Goal: Information Seeking & Learning: Learn about a topic

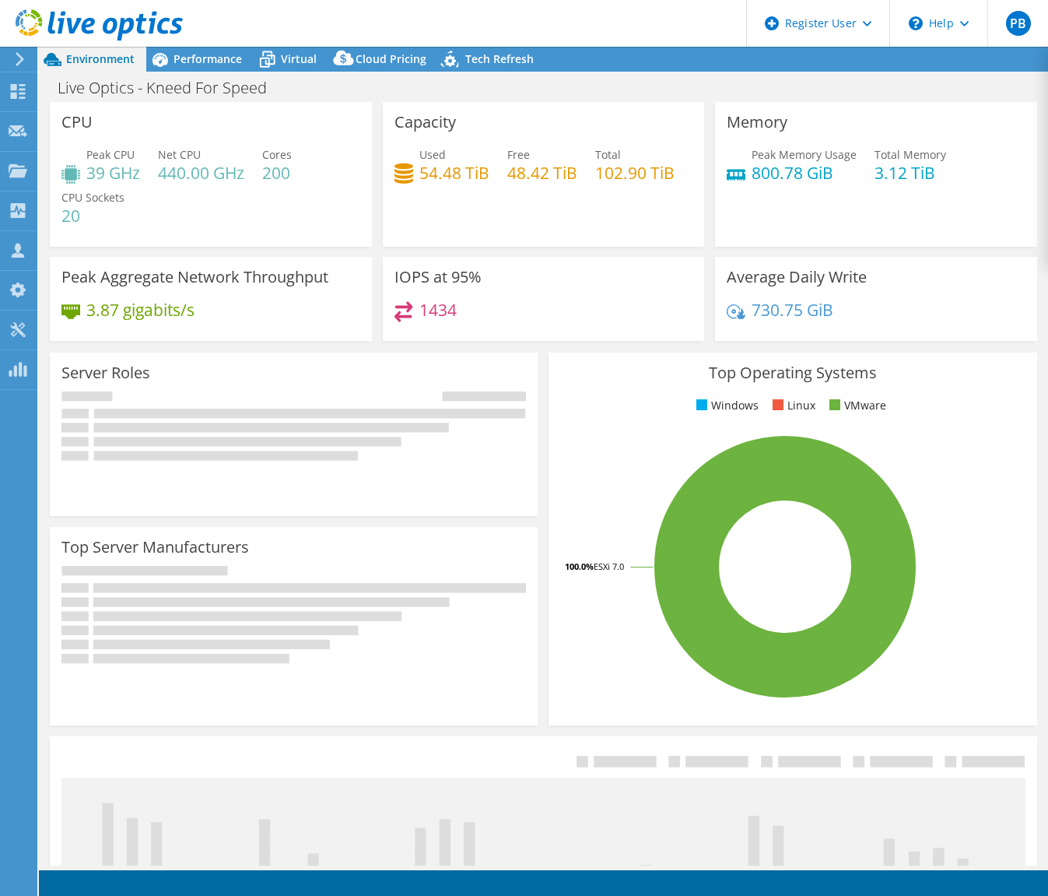
select select "USEast"
select select "USD"
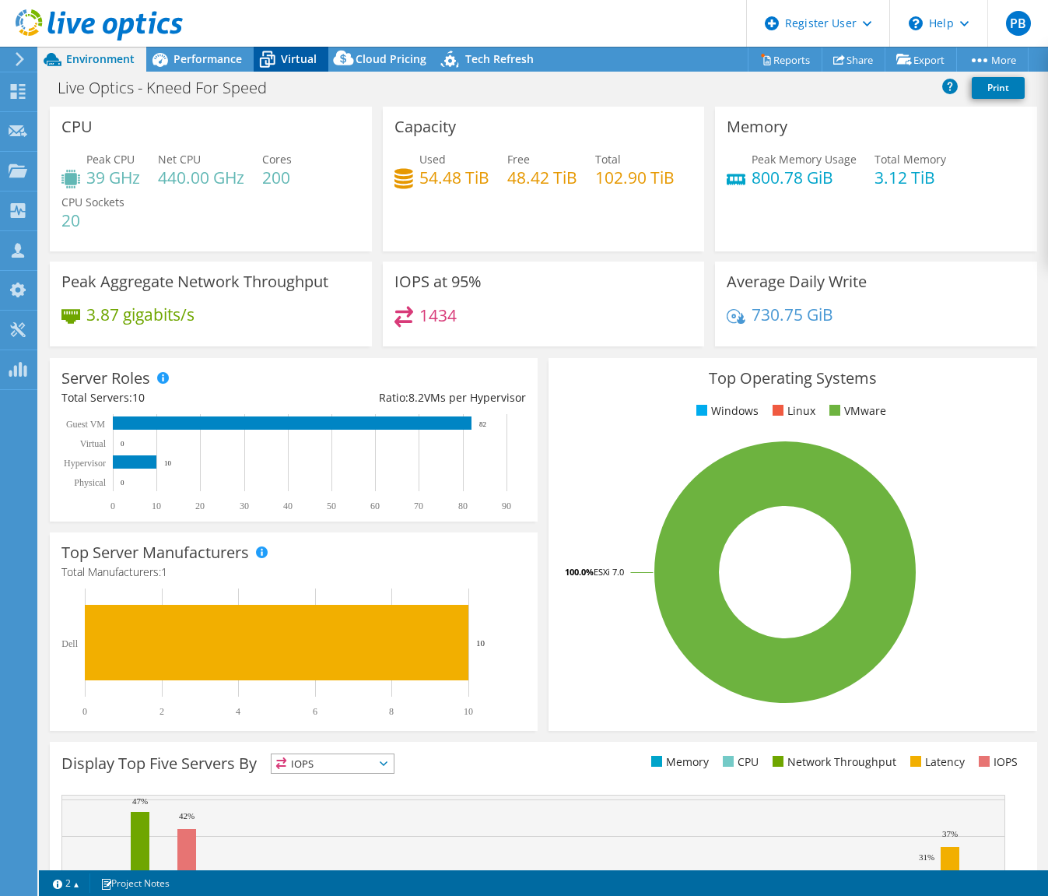
click at [282, 61] on span "Virtual" at bounding box center [299, 58] width 36 height 15
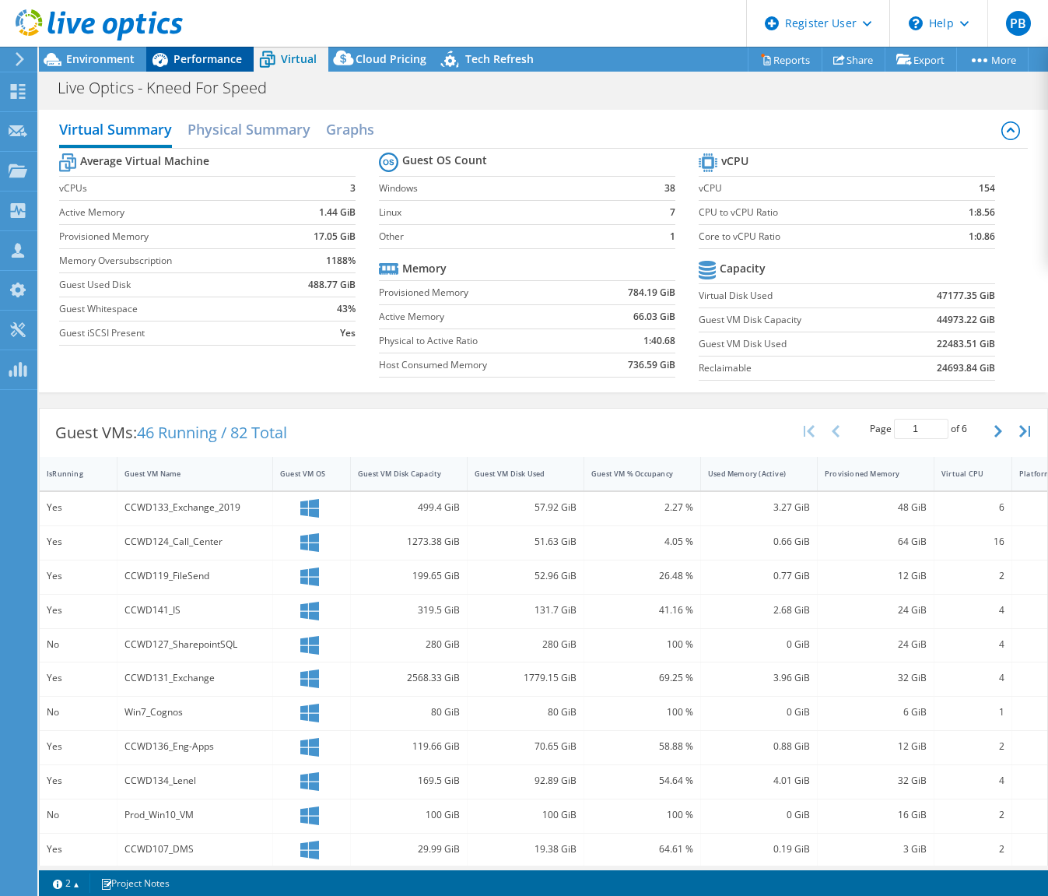
click at [197, 52] on span "Performance" at bounding box center [208, 58] width 68 height 15
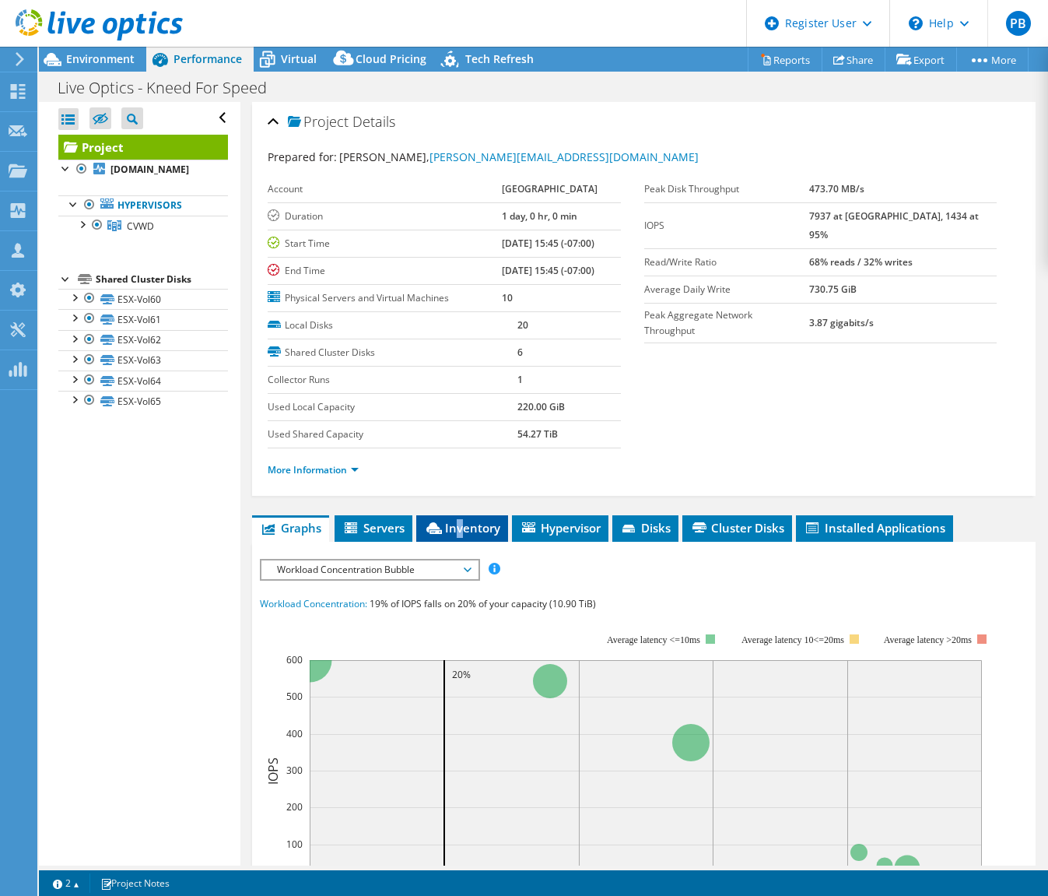
click at [461, 525] on span "Inventory" at bounding box center [462, 528] width 76 height 16
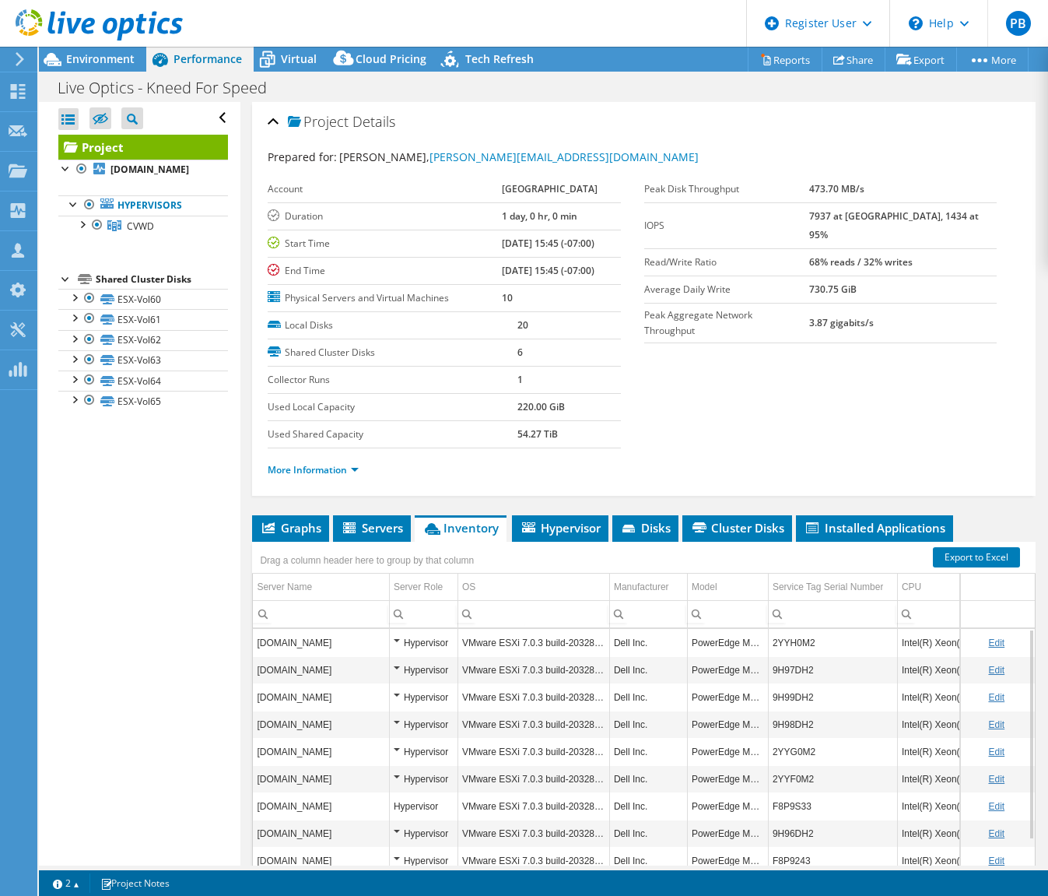
click at [774, 454] on div "More Information" at bounding box center [644, 470] width 753 height 44
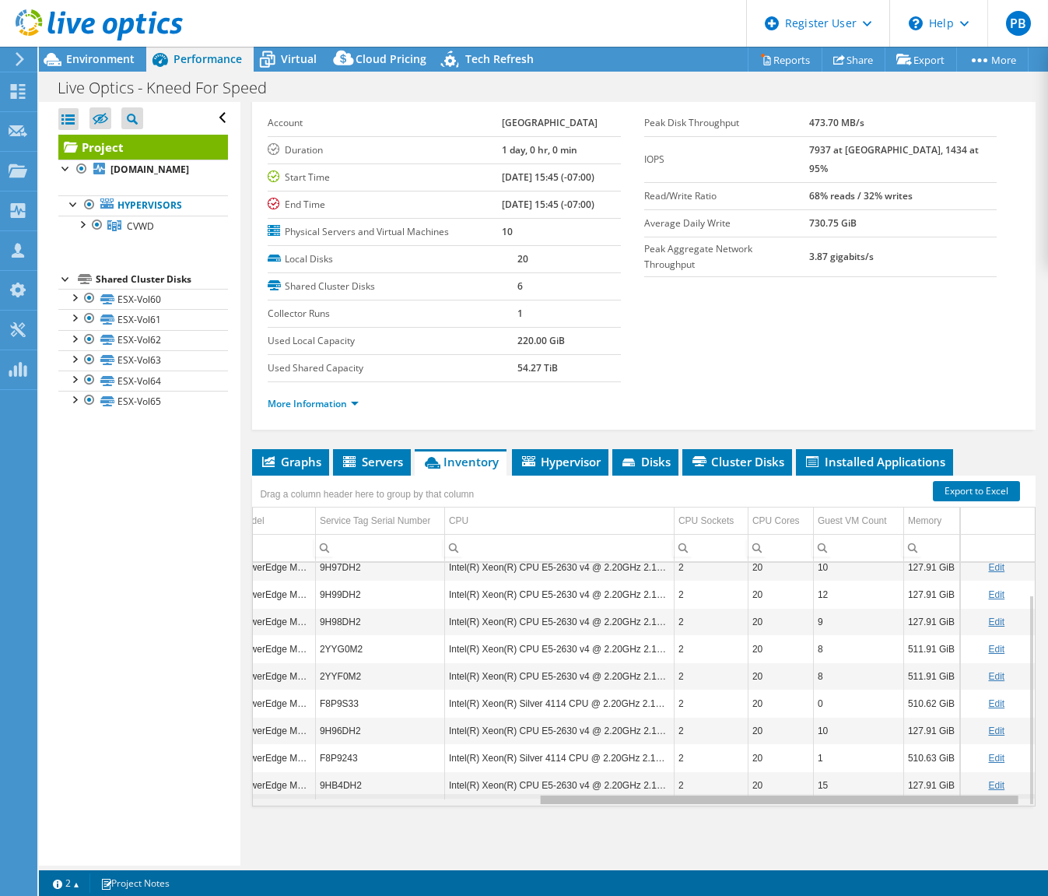
scroll to position [37, 465]
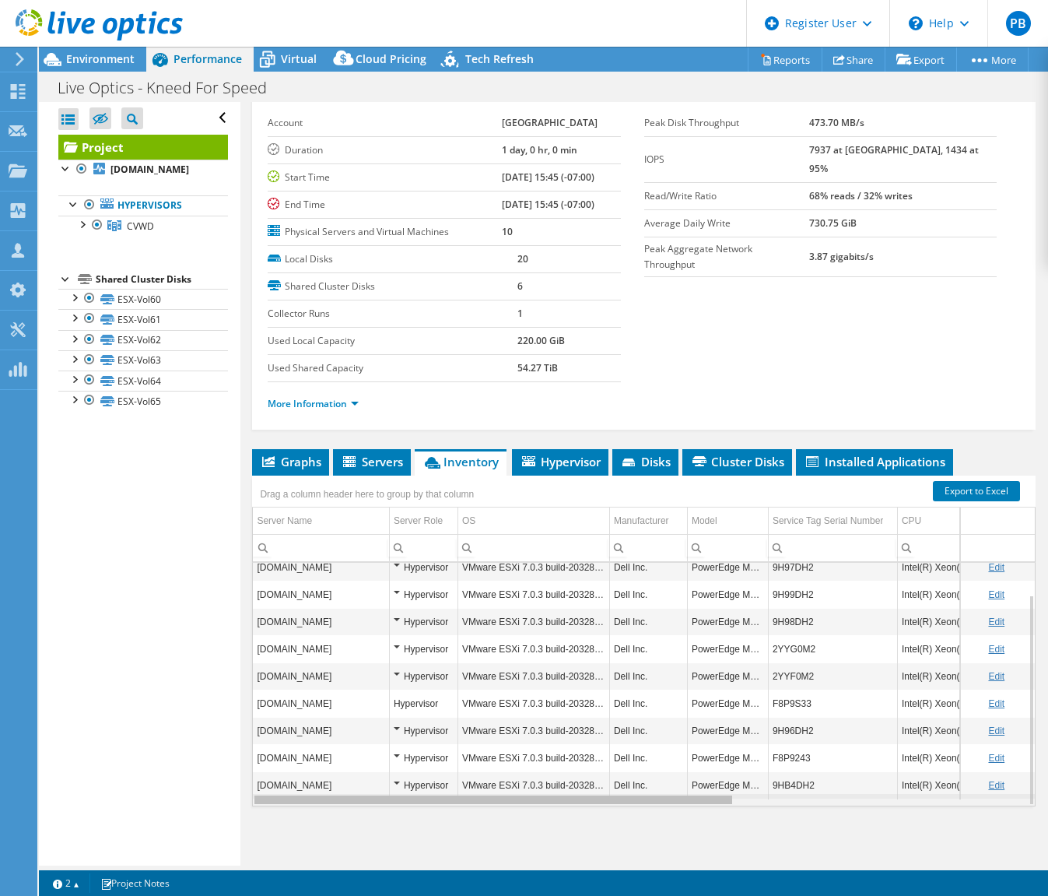
drag, startPoint x: 563, startPoint y: 802, endPoint x: 543, endPoint y: 777, distance: 31.5
click at [544, 777] on body "PB Dell User [PERSON_NAME] [PERSON_NAME][EMAIL_ADDRESS][PERSON_NAME][DOMAIN_NAM…" at bounding box center [524, 448] width 1048 height 896
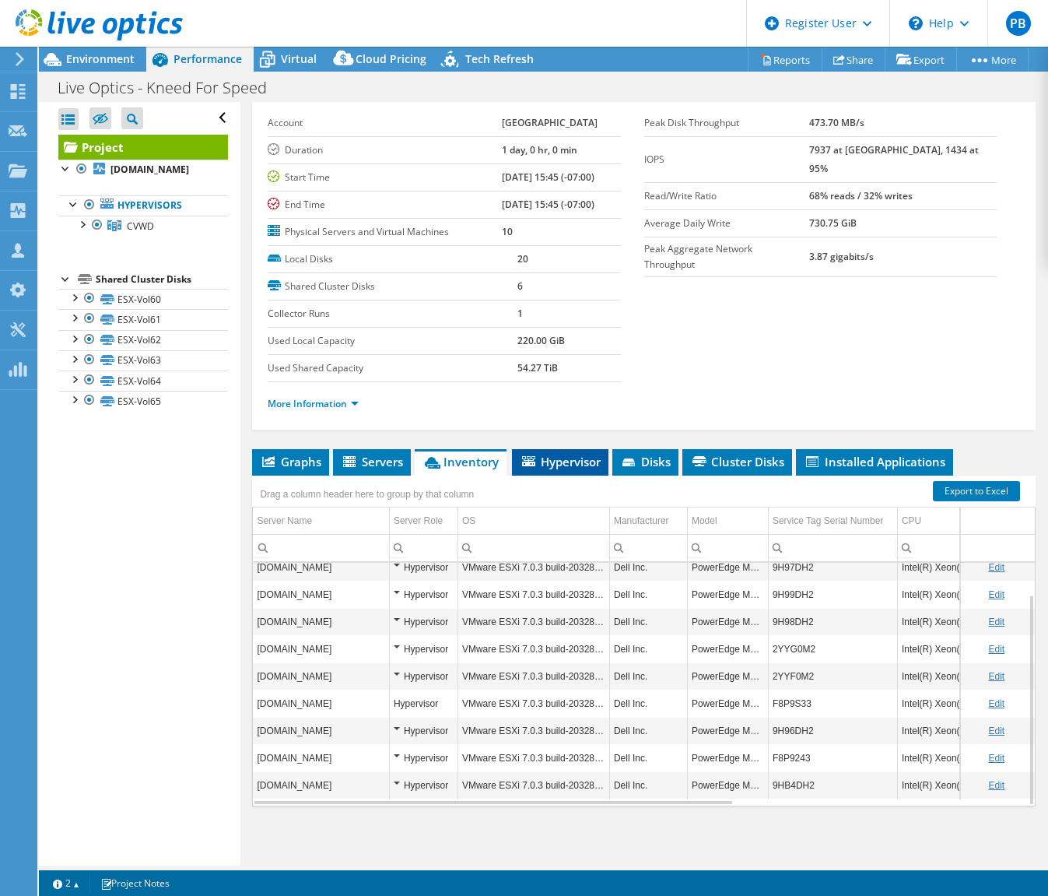
click at [576, 466] on span "Hypervisor" at bounding box center [560, 462] width 81 height 16
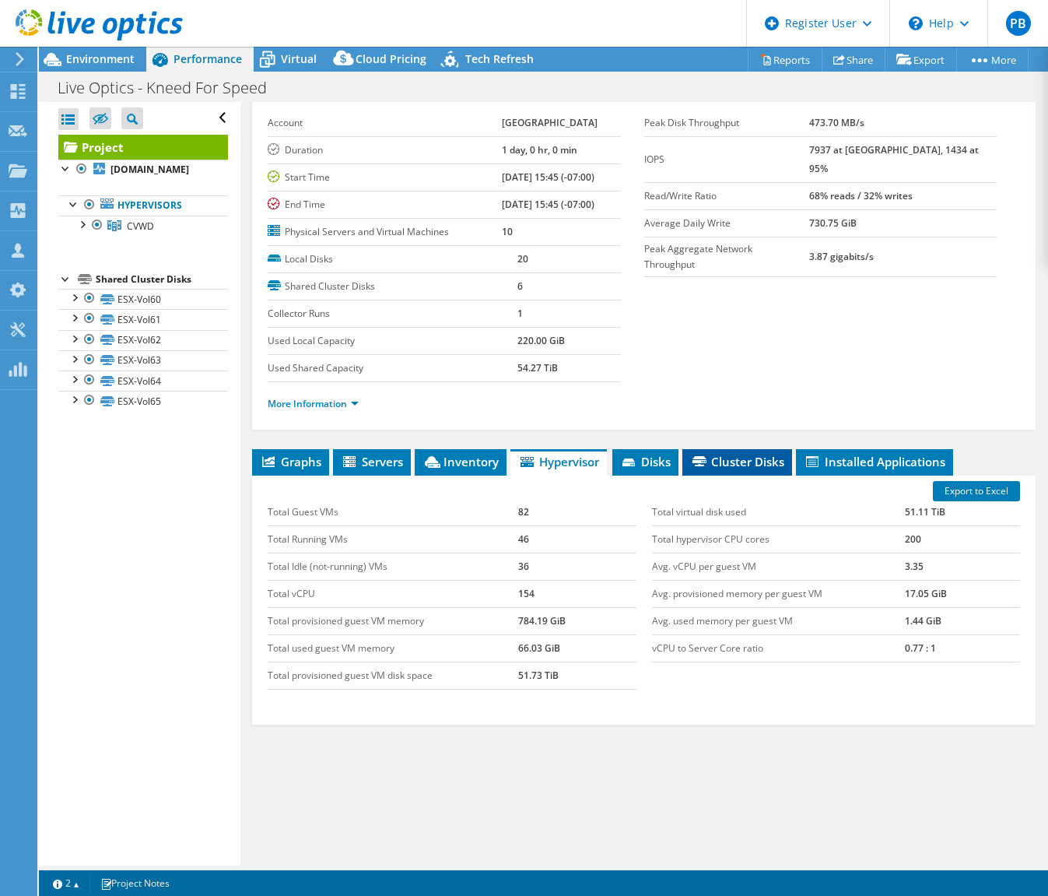
click at [735, 461] on span "Cluster Disks" at bounding box center [737, 462] width 94 height 16
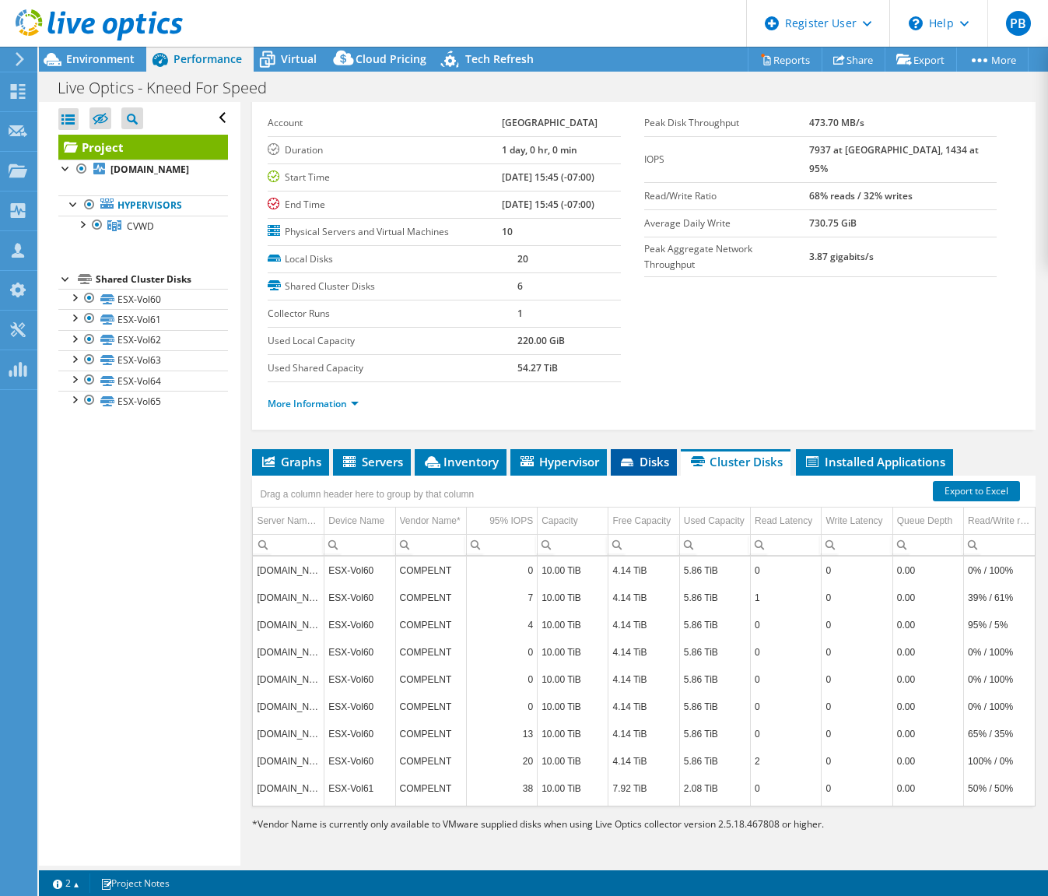
click at [645, 452] on li "Disks" at bounding box center [644, 462] width 66 height 26
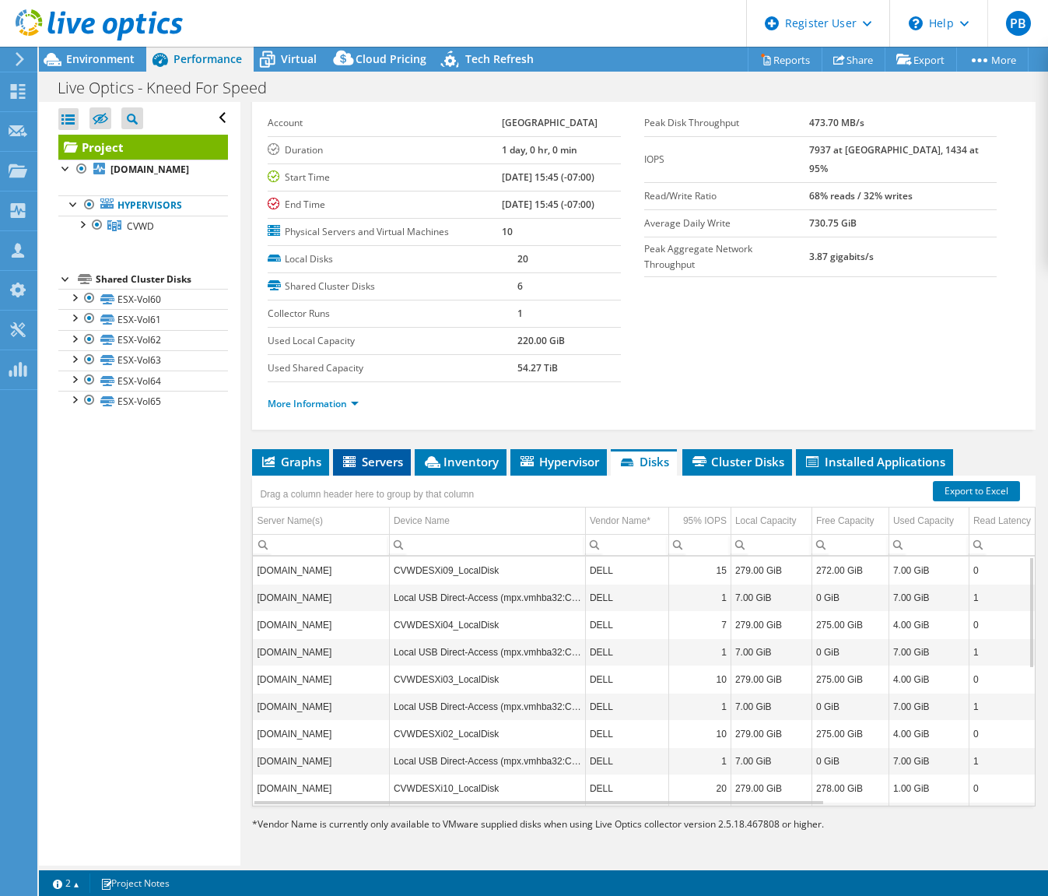
click at [363, 469] on span "Servers" at bounding box center [372, 462] width 62 height 16
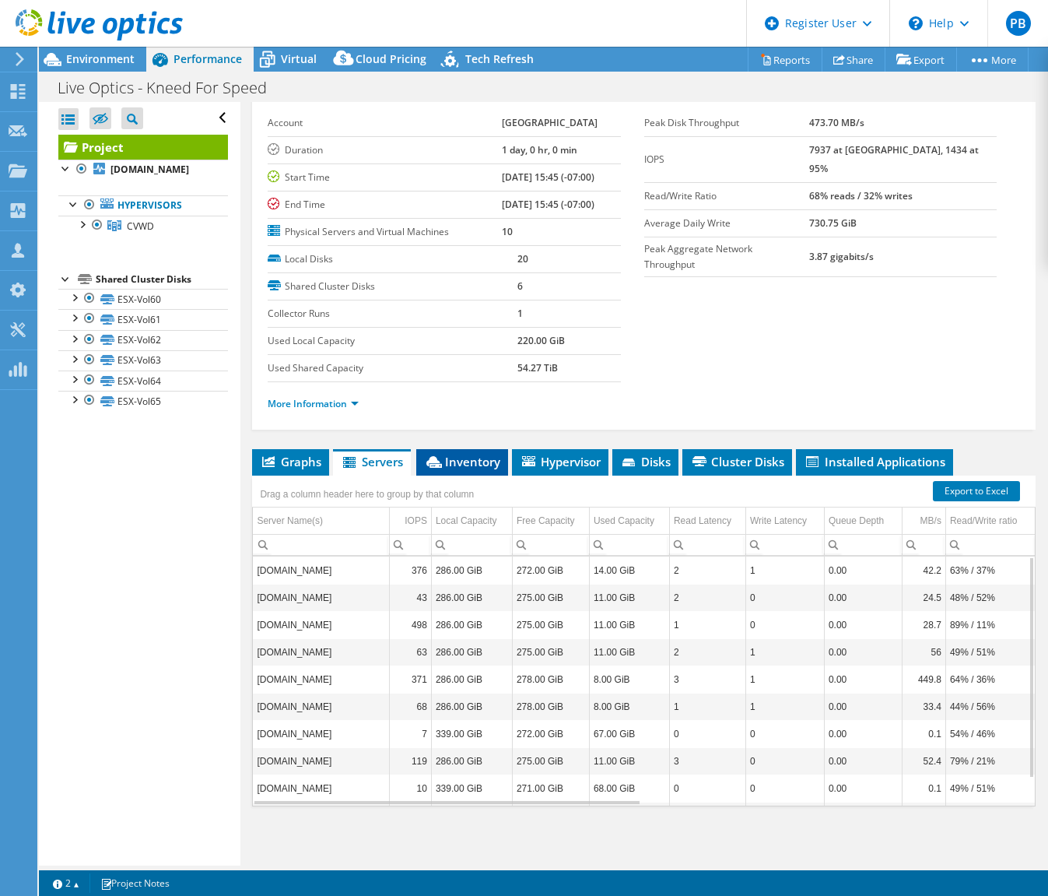
click at [481, 466] on span "Inventory" at bounding box center [462, 462] width 76 height 16
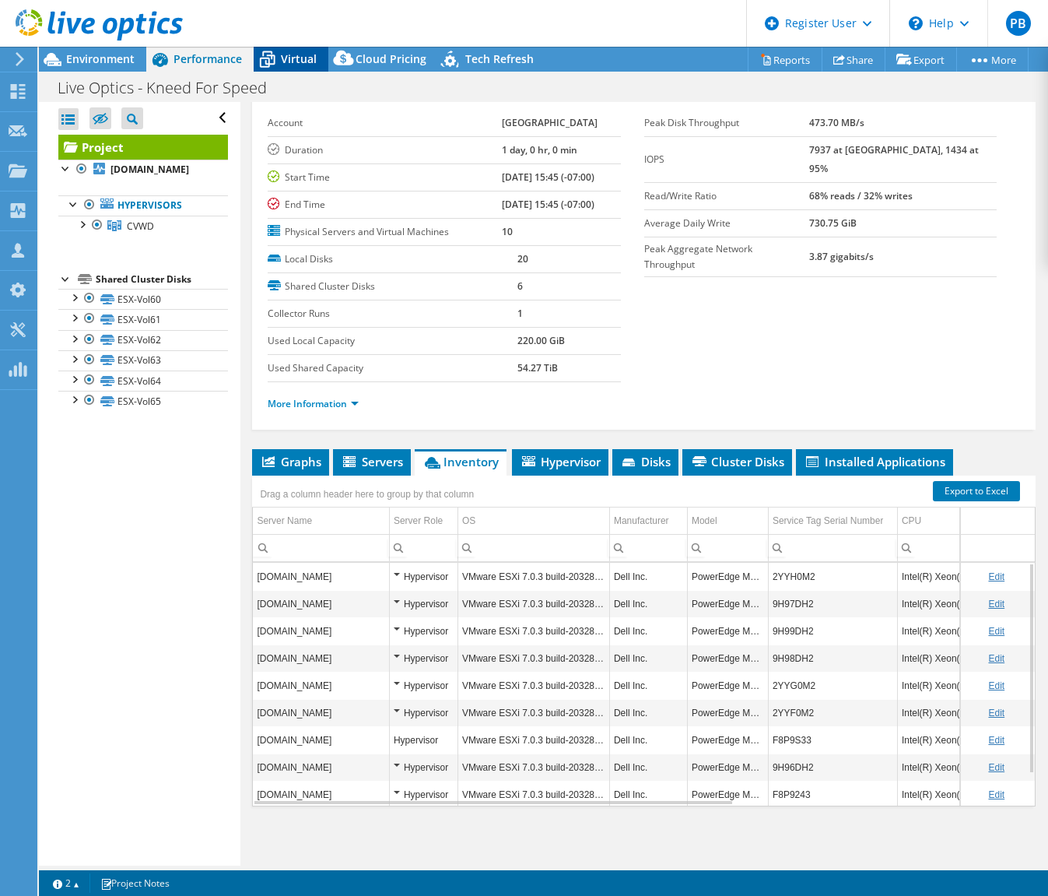
click at [279, 50] on icon at bounding box center [267, 59] width 27 height 27
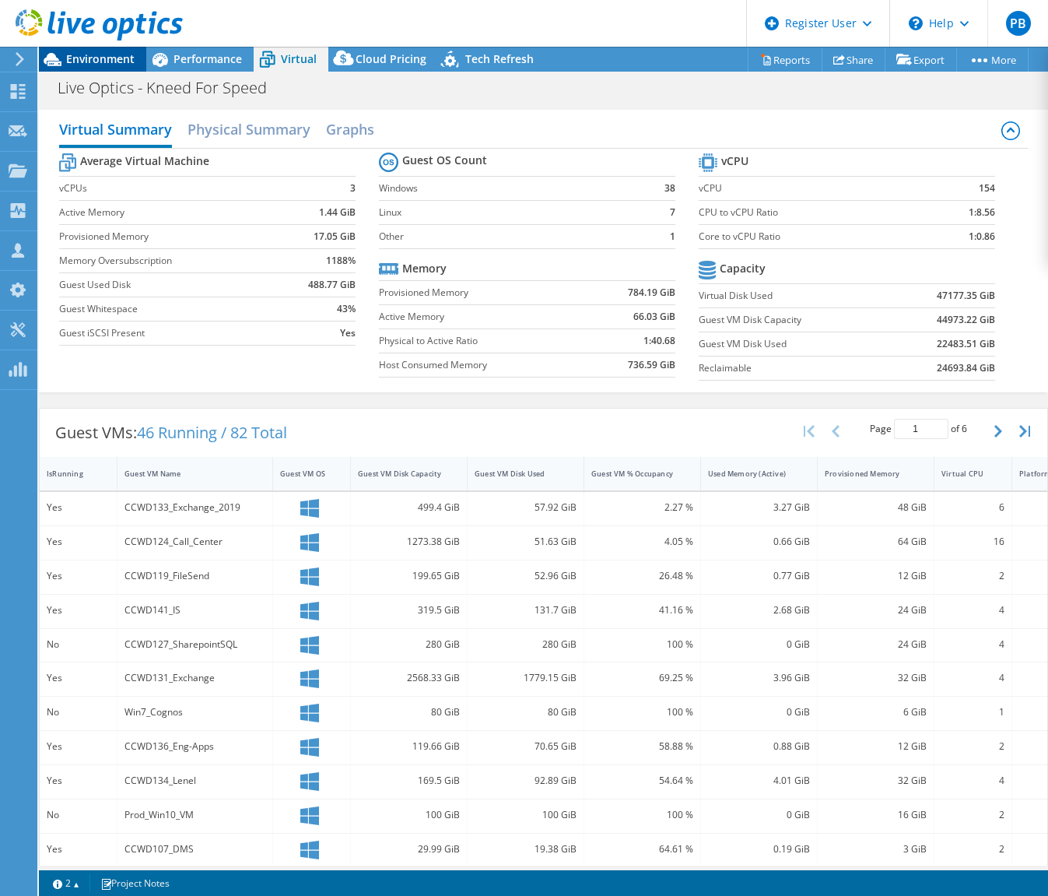
click at [77, 60] on span "Environment" at bounding box center [100, 58] width 68 height 15
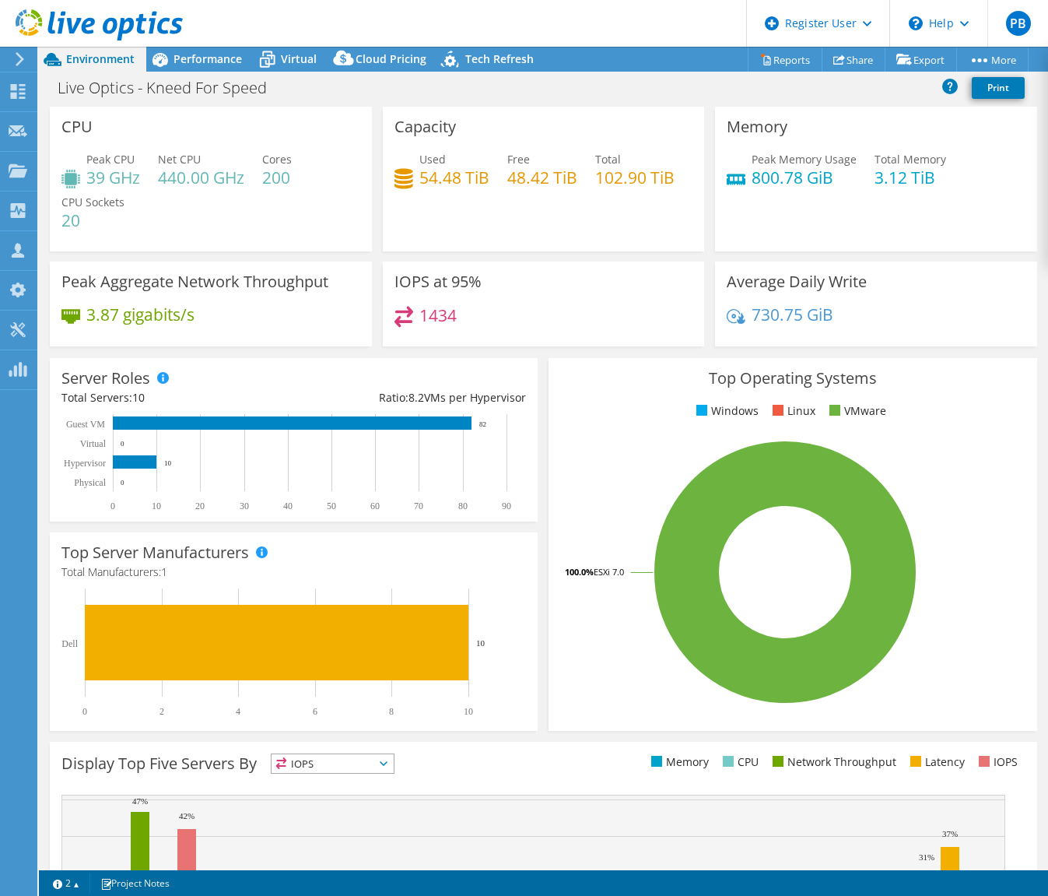
click at [441, 347] on div "IOPS at 95% 1434" at bounding box center [543, 308] width 333 height 95
drag, startPoint x: 95, startPoint y: 202, endPoint x: 65, endPoint y: 164, distance: 48.1
click at [65, 164] on div "Peak CPU 39 GHz Net CPU 440.00 GHz Cores 200 CPU Sockets 20" at bounding box center [210, 197] width 299 height 93
drag, startPoint x: 65, startPoint y: 164, endPoint x: 174, endPoint y: 220, distance: 122.5
click at [174, 220] on div "Peak CPU 39 GHz Net CPU 440.00 GHz Cores 200 CPU Sockets 20" at bounding box center [210, 197] width 299 height 93
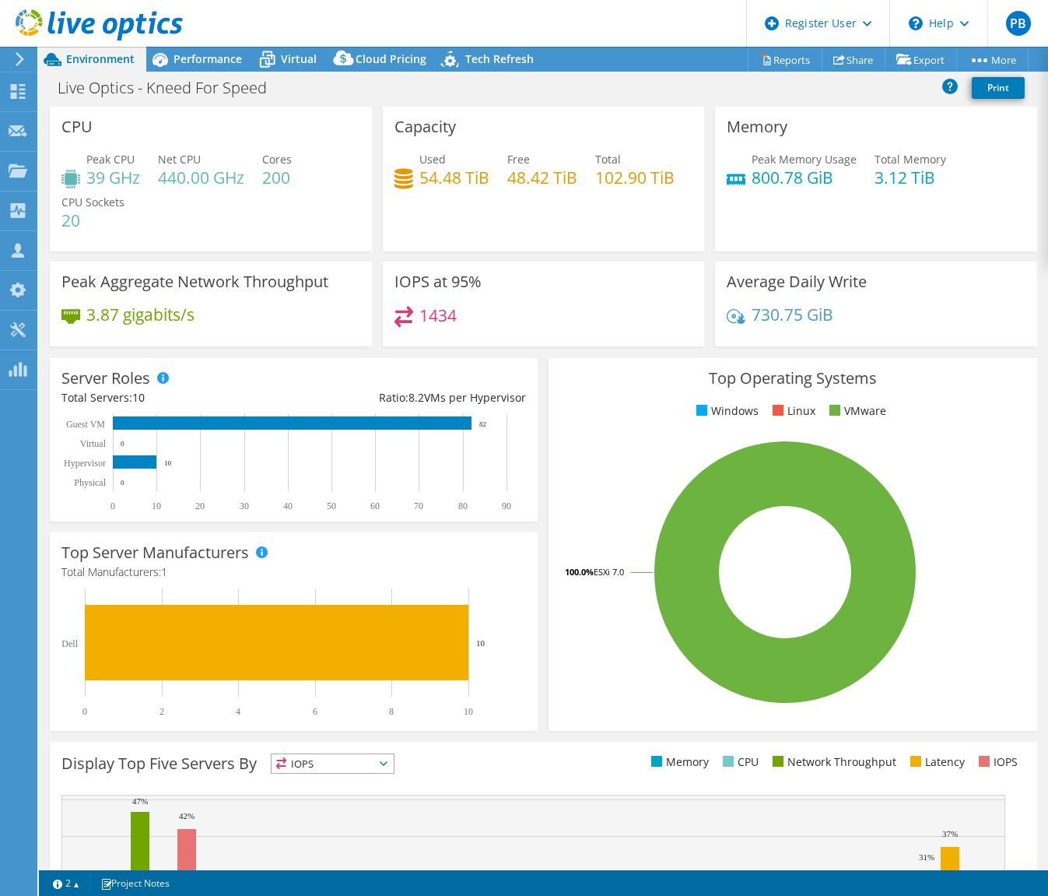
click at [480, 183] on h4 "54.48 TiB" at bounding box center [454, 177] width 70 height 17
click at [210, 52] on span "Performance" at bounding box center [208, 58] width 68 height 15
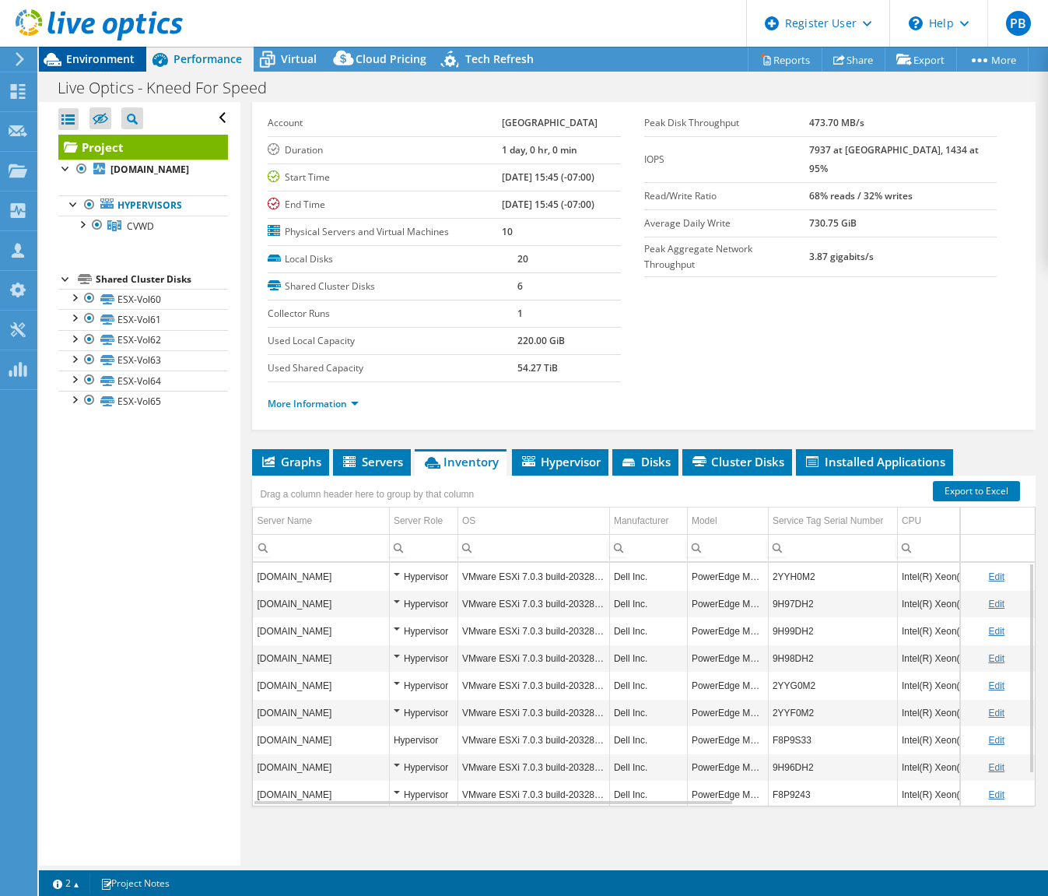
click at [102, 52] on span "Environment" at bounding box center [100, 58] width 68 height 15
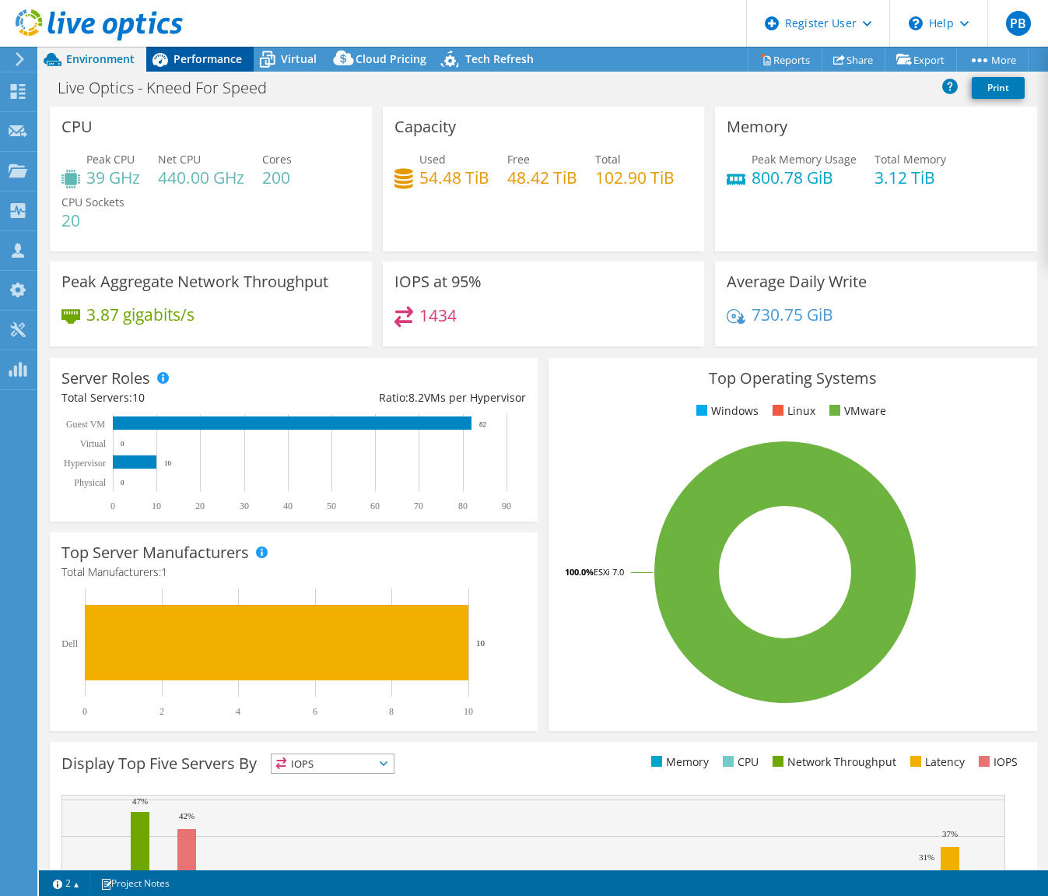
click at [201, 48] on div "Performance" at bounding box center [199, 59] width 107 height 25
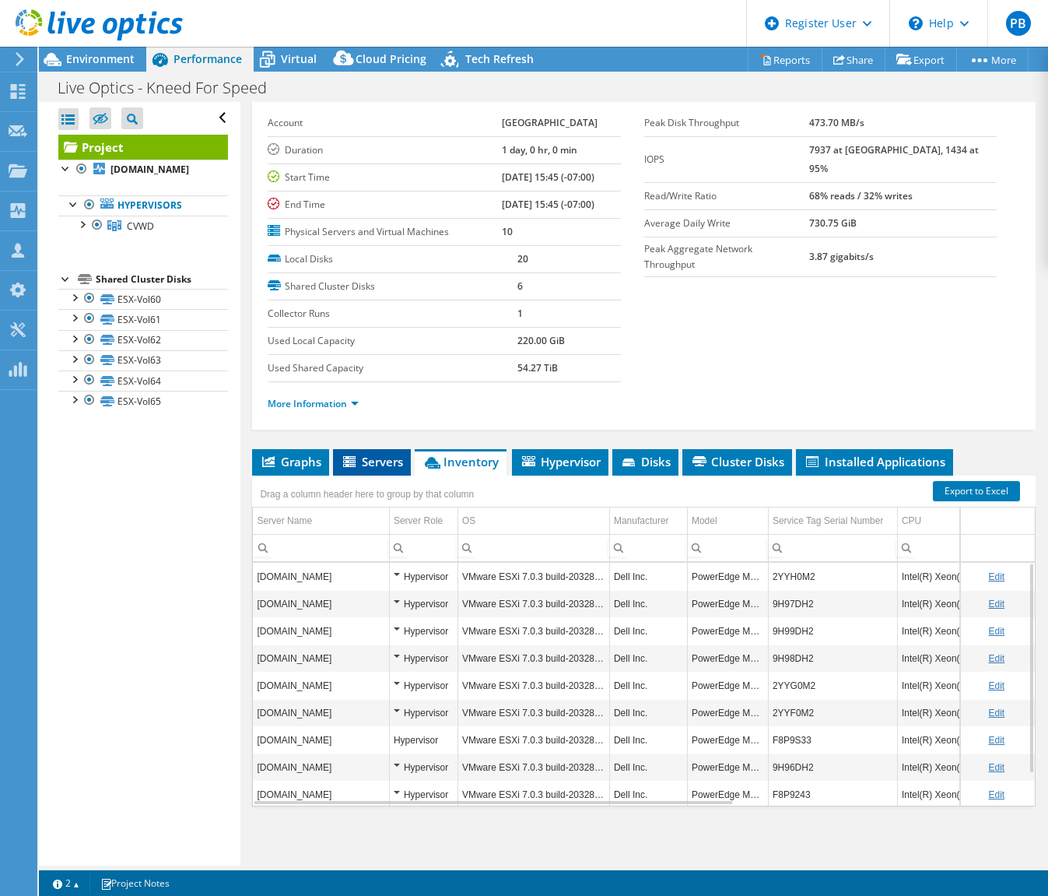
click at [371, 455] on span "Servers" at bounding box center [372, 462] width 62 height 16
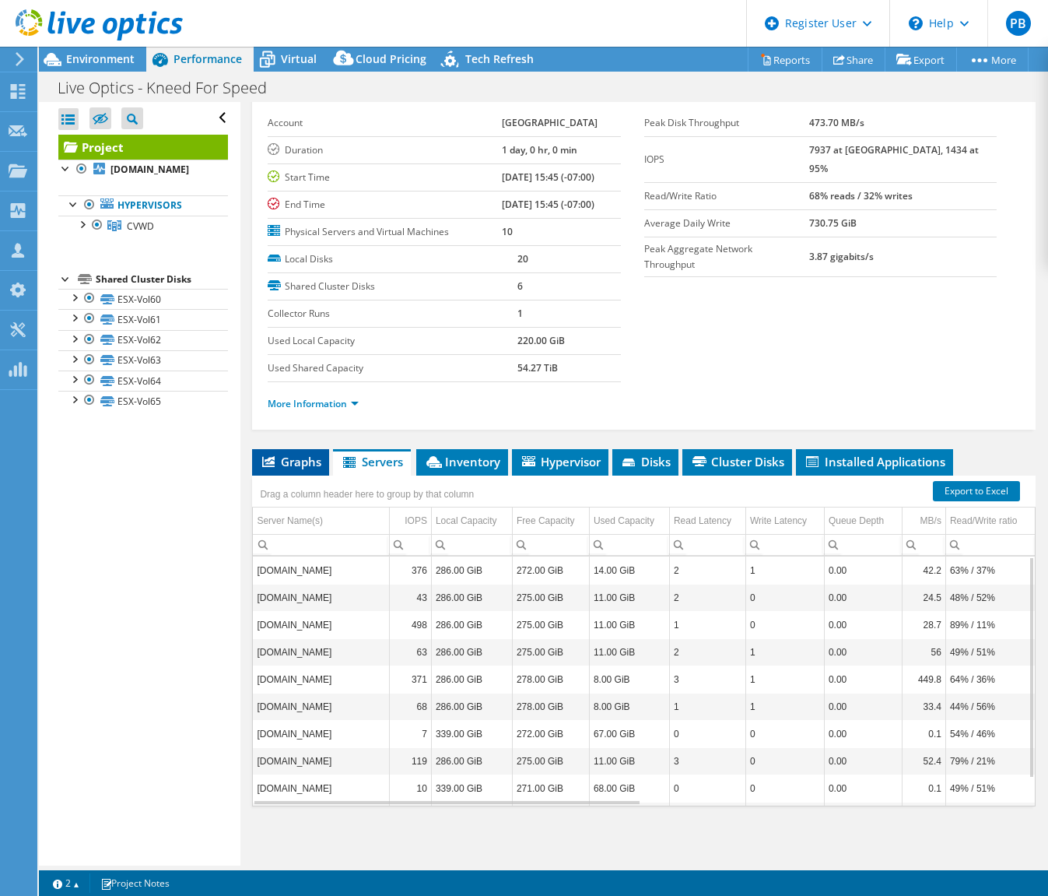
click at [314, 462] on span "Graphs" at bounding box center [290, 462] width 61 height 16
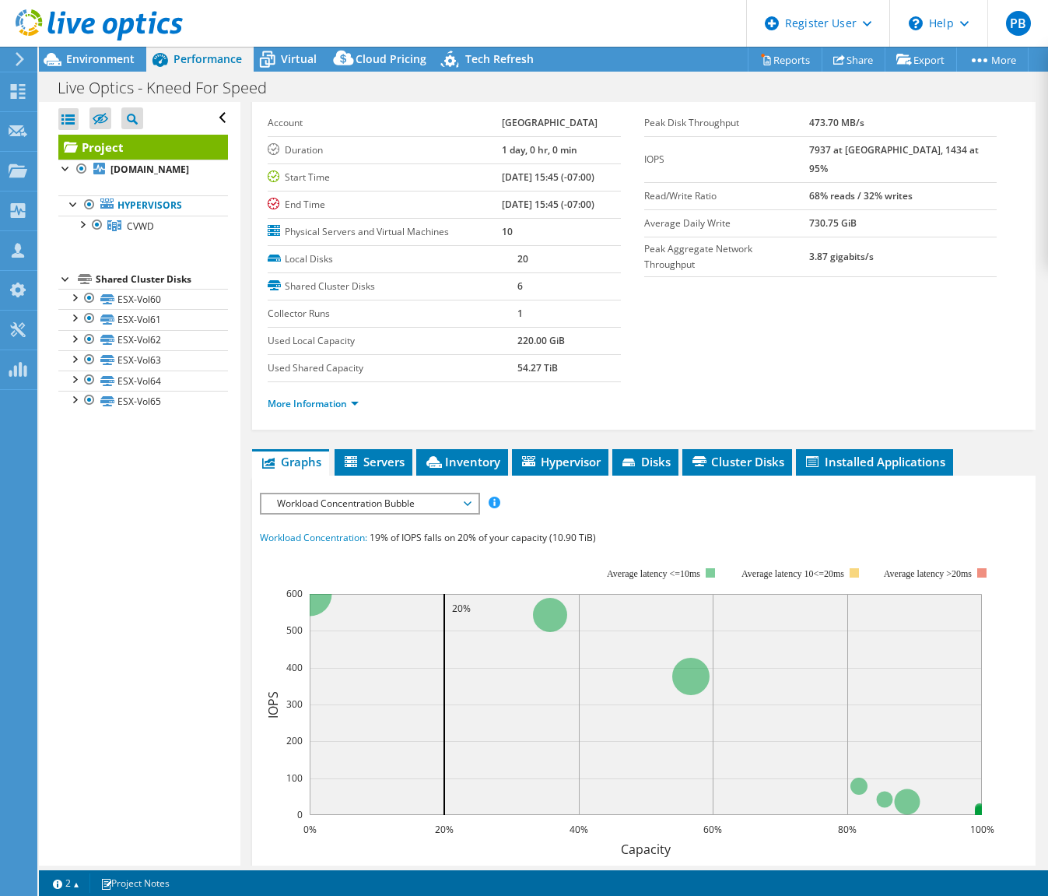
scroll to position [325, 0]
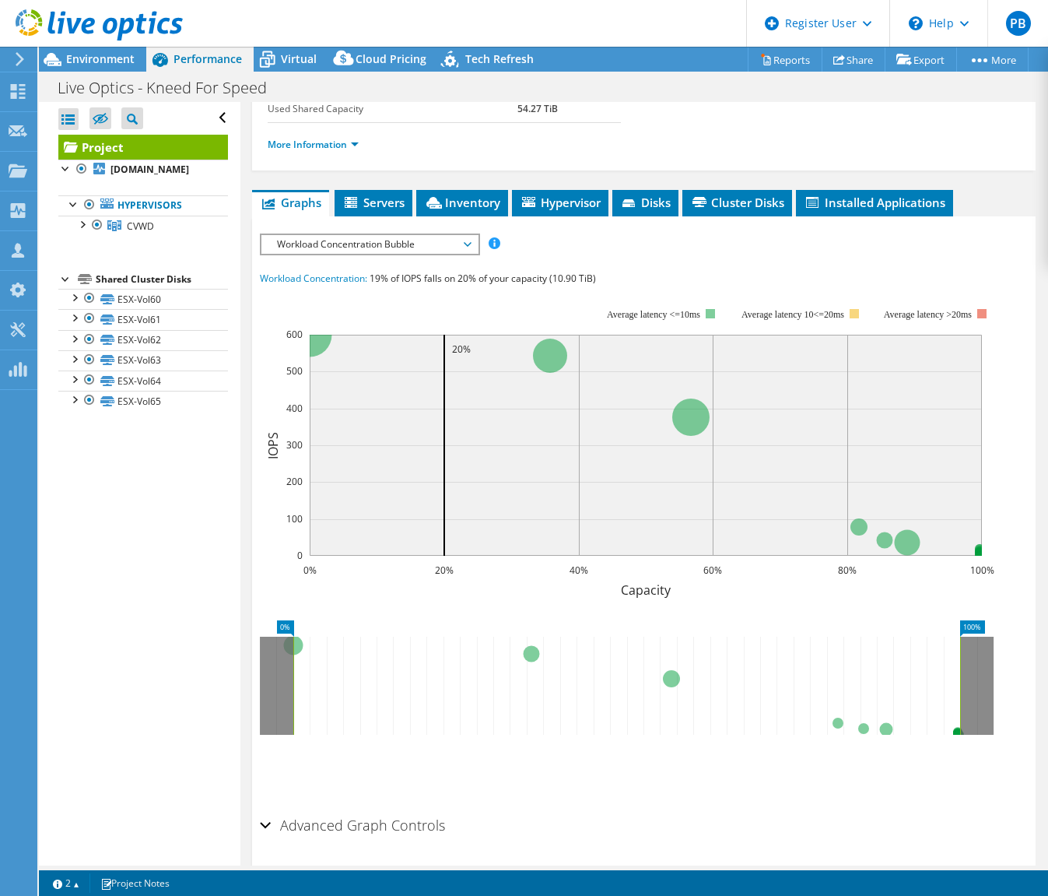
click at [377, 249] on span "Workload Concentration Bubble" at bounding box center [369, 244] width 200 height 19
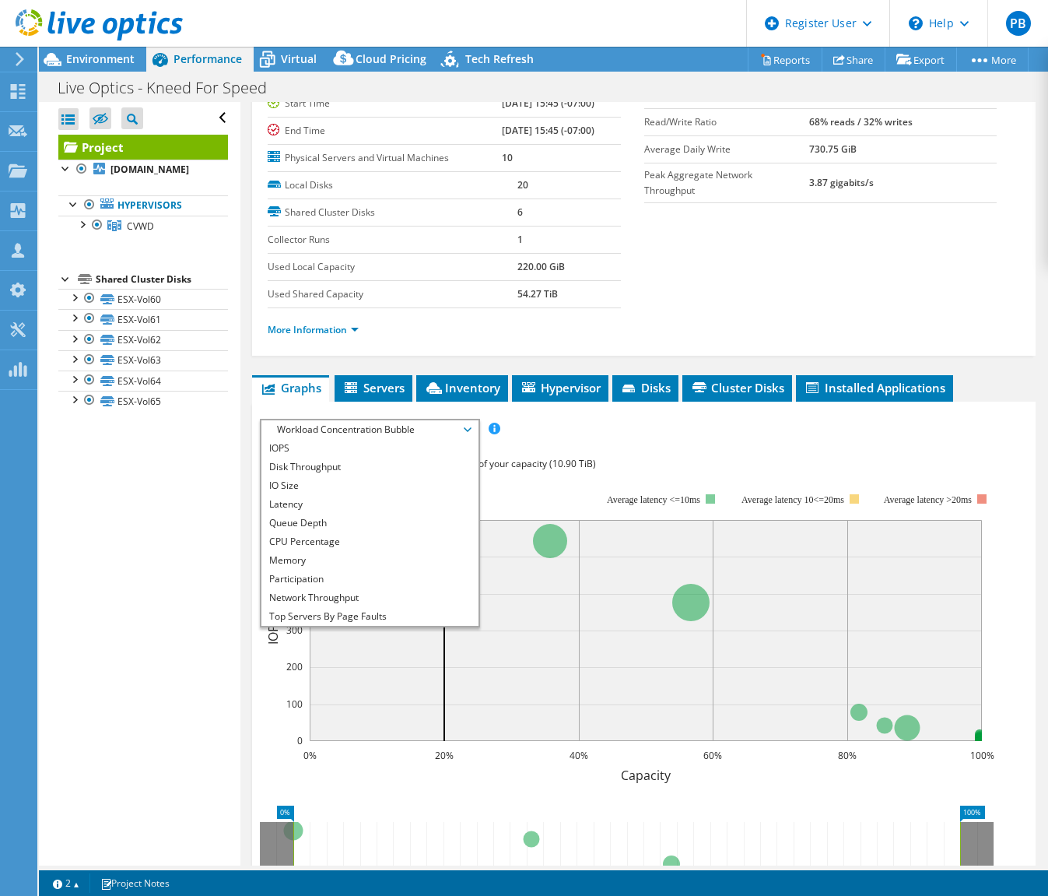
scroll to position [66, 0]
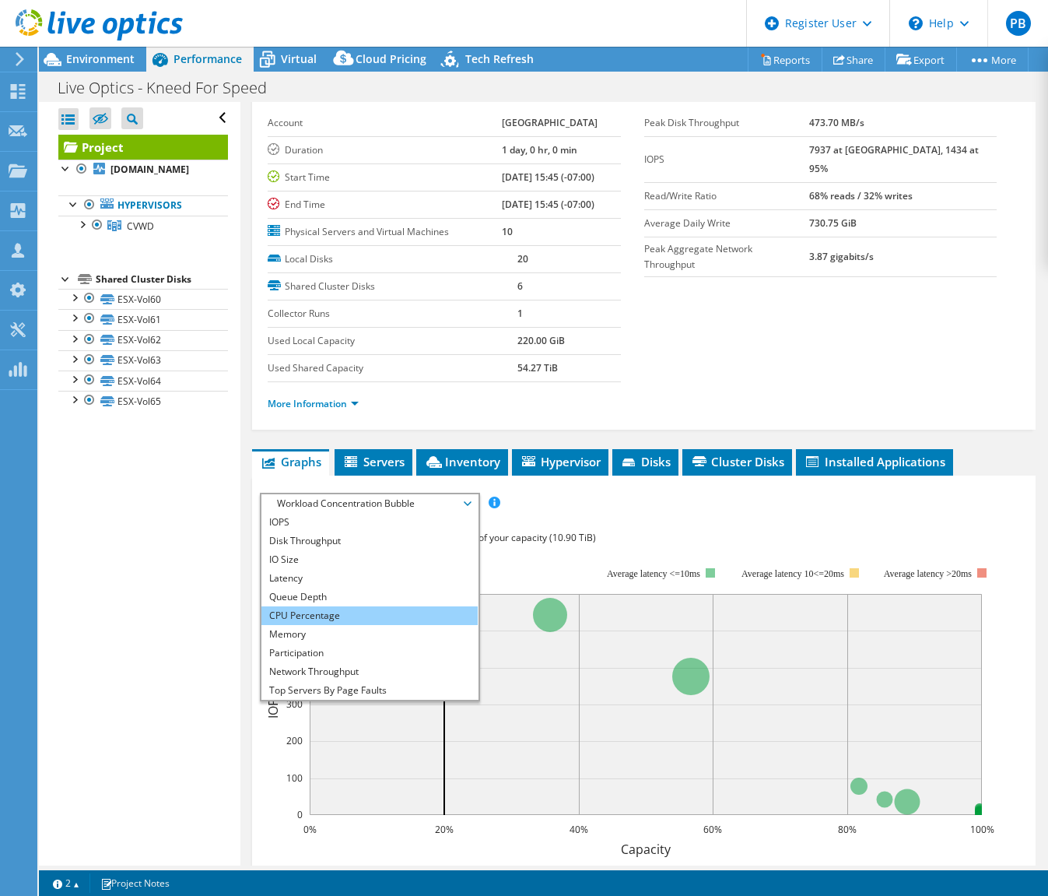
click at [305, 615] on li "CPU Percentage" at bounding box center [369, 615] width 216 height 19
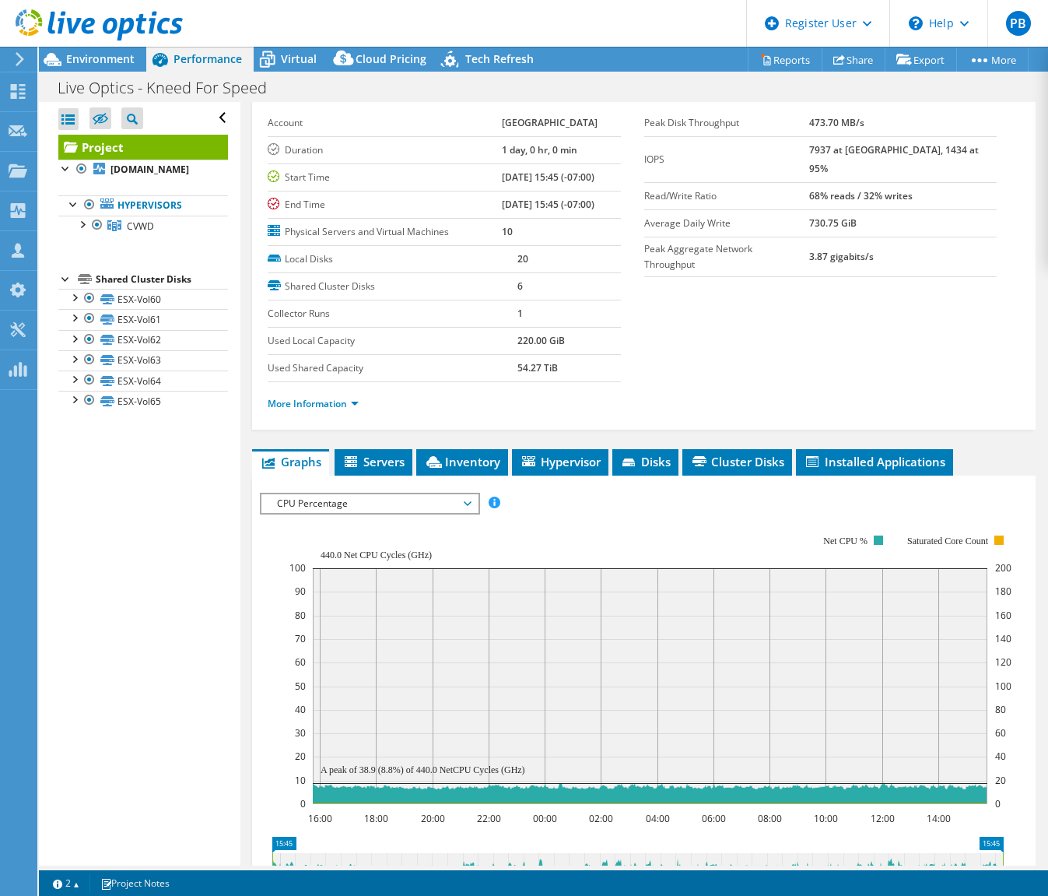
click at [391, 513] on div "CPU Percentage IOPS Disk Throughput IO Size Latency Queue Depth CPU Percentage …" at bounding box center [369, 504] width 219 height 22
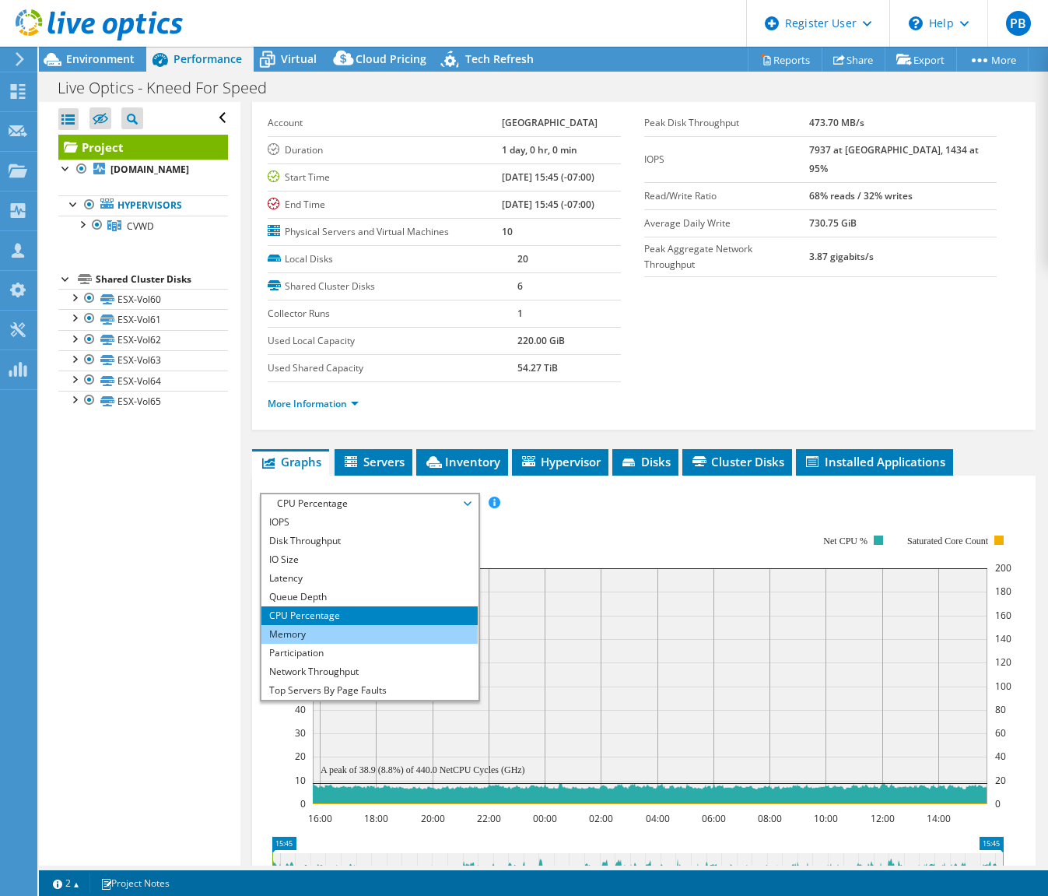
click at [331, 638] on li "Memory" at bounding box center [369, 634] width 216 height 19
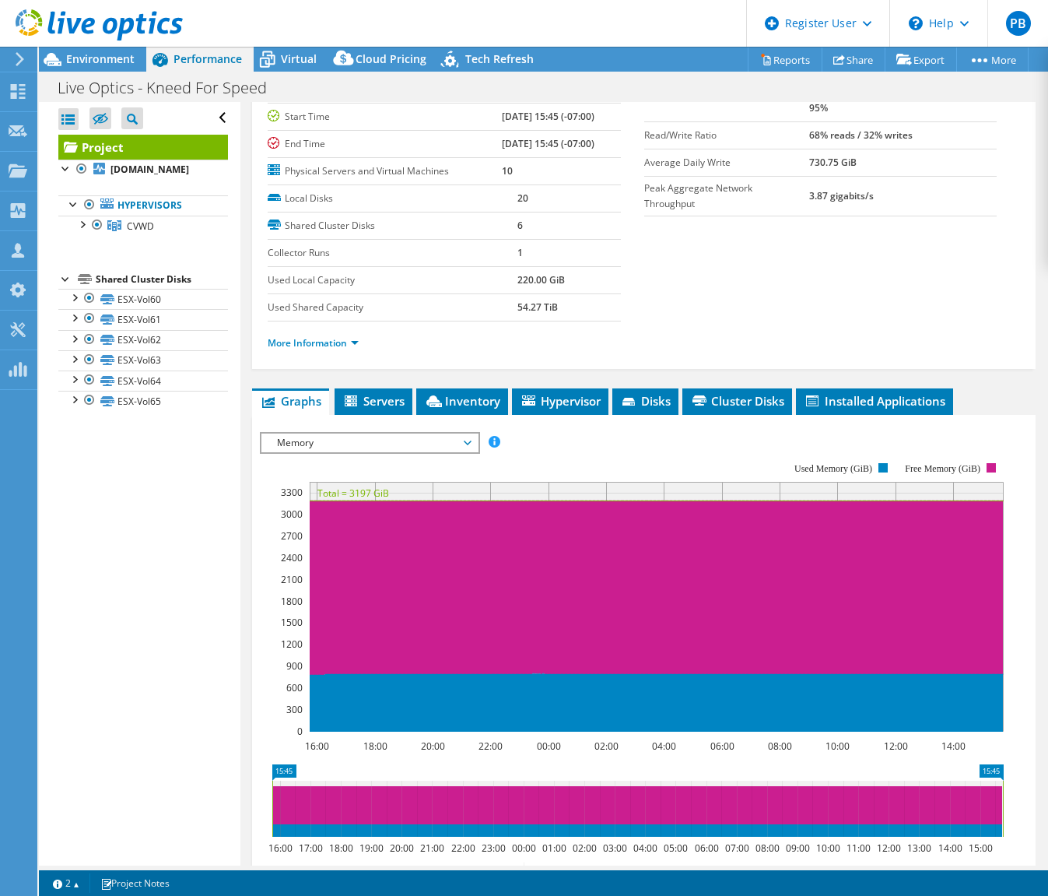
scroll to position [196, 0]
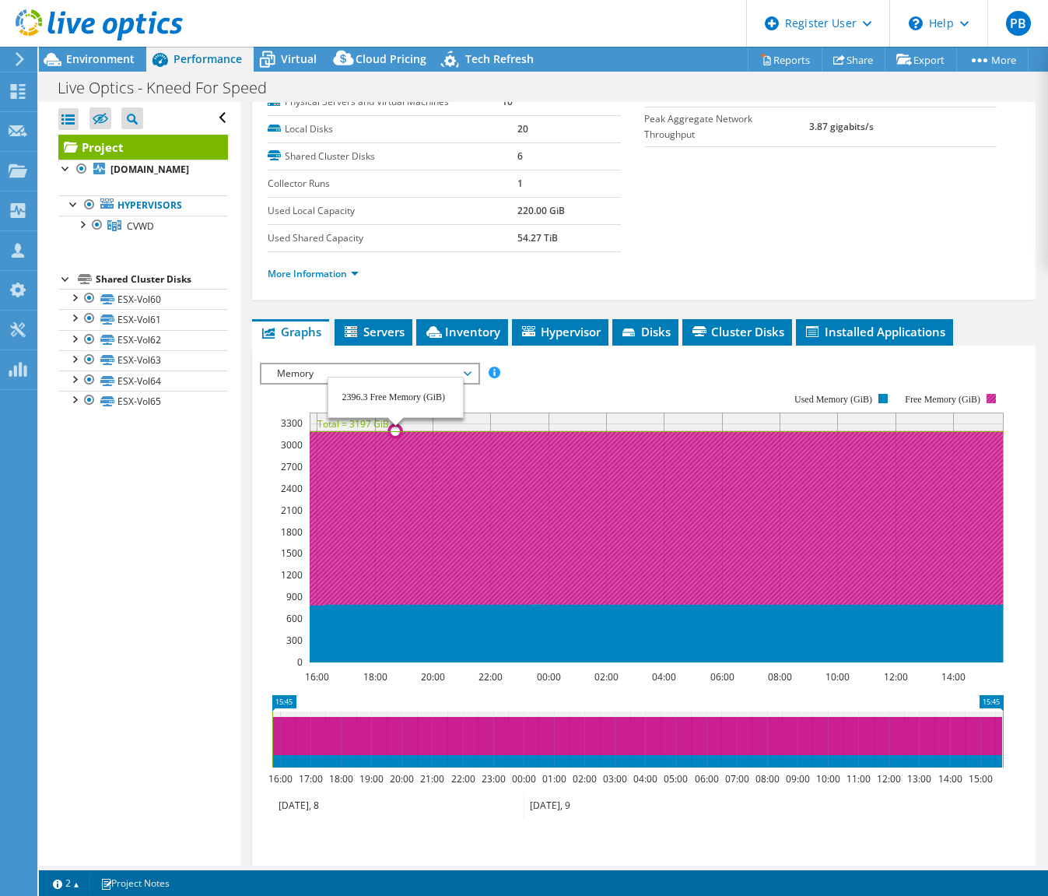
click at [396, 529] on icon at bounding box center [656, 518] width 694 height 174
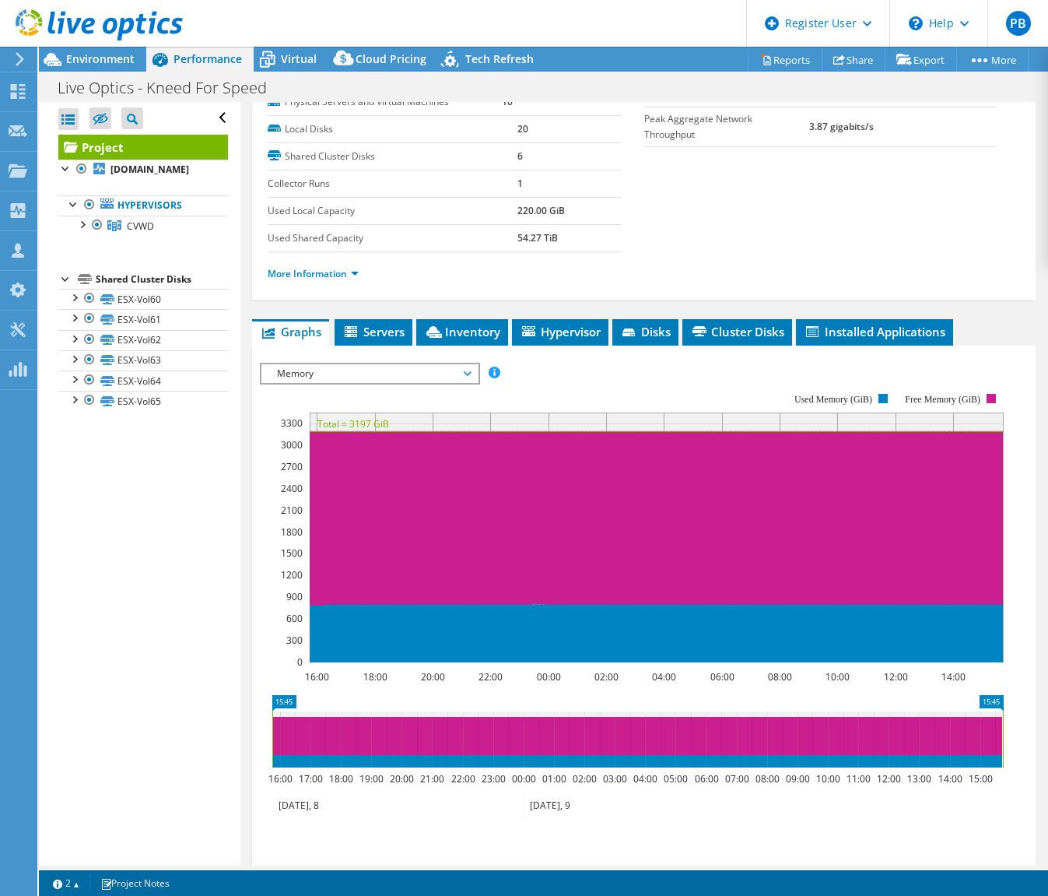
drag, startPoint x: 132, startPoint y: 536, endPoint x: 157, endPoint y: 511, distance: 35.2
click at [132, 536] on div "Open All Close All Hide Excluded Nodes Project Tree Filter" at bounding box center [139, 483] width 201 height 763
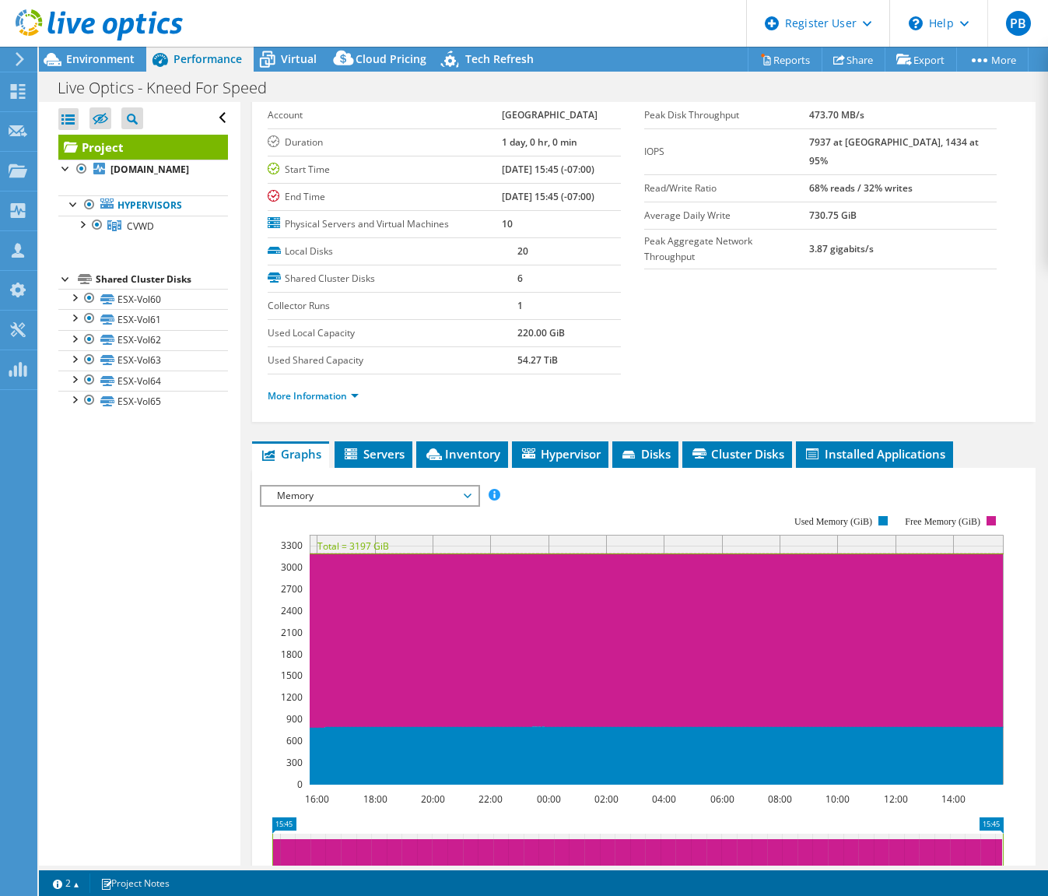
scroll to position [0, 0]
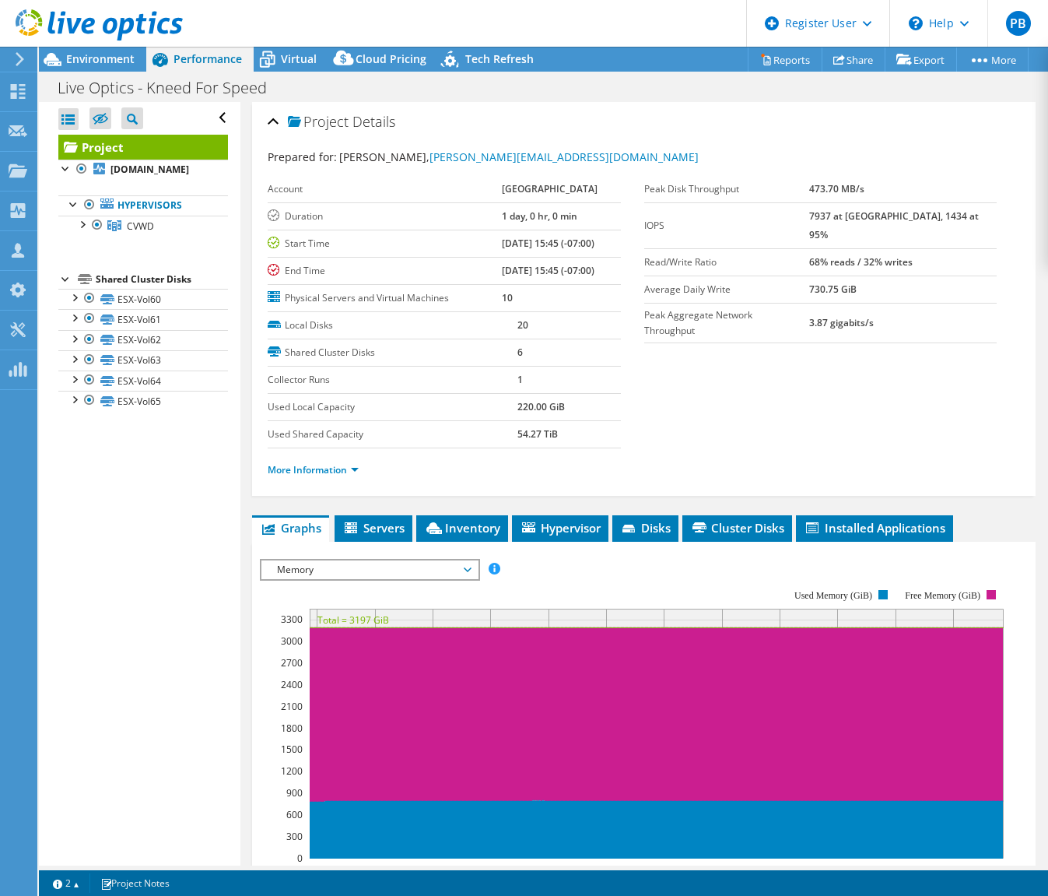
click at [813, 357] on section "Prepared for: [PERSON_NAME], [PERSON_NAME][EMAIL_ADDRESS][DOMAIN_NAME] Account …" at bounding box center [644, 320] width 753 height 343
click at [321, 470] on link "More Information" at bounding box center [313, 469] width 91 height 13
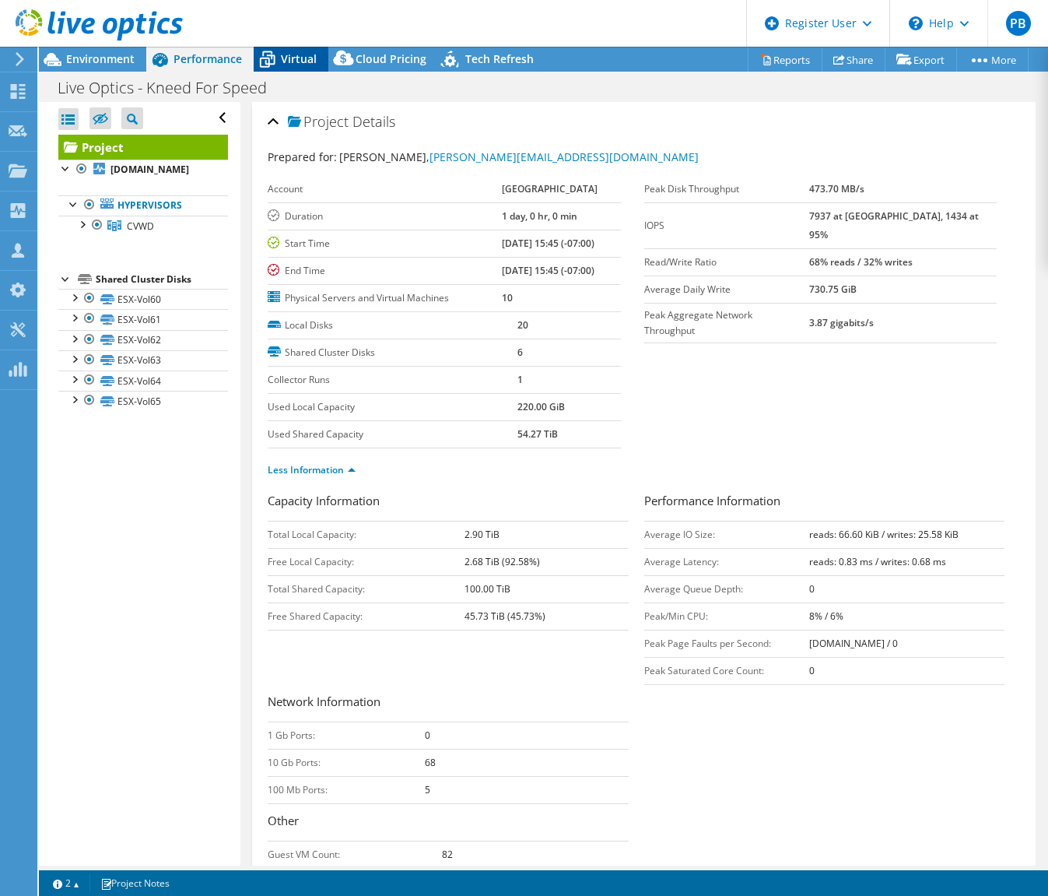
click at [286, 60] on span "Virtual" at bounding box center [299, 58] width 36 height 15
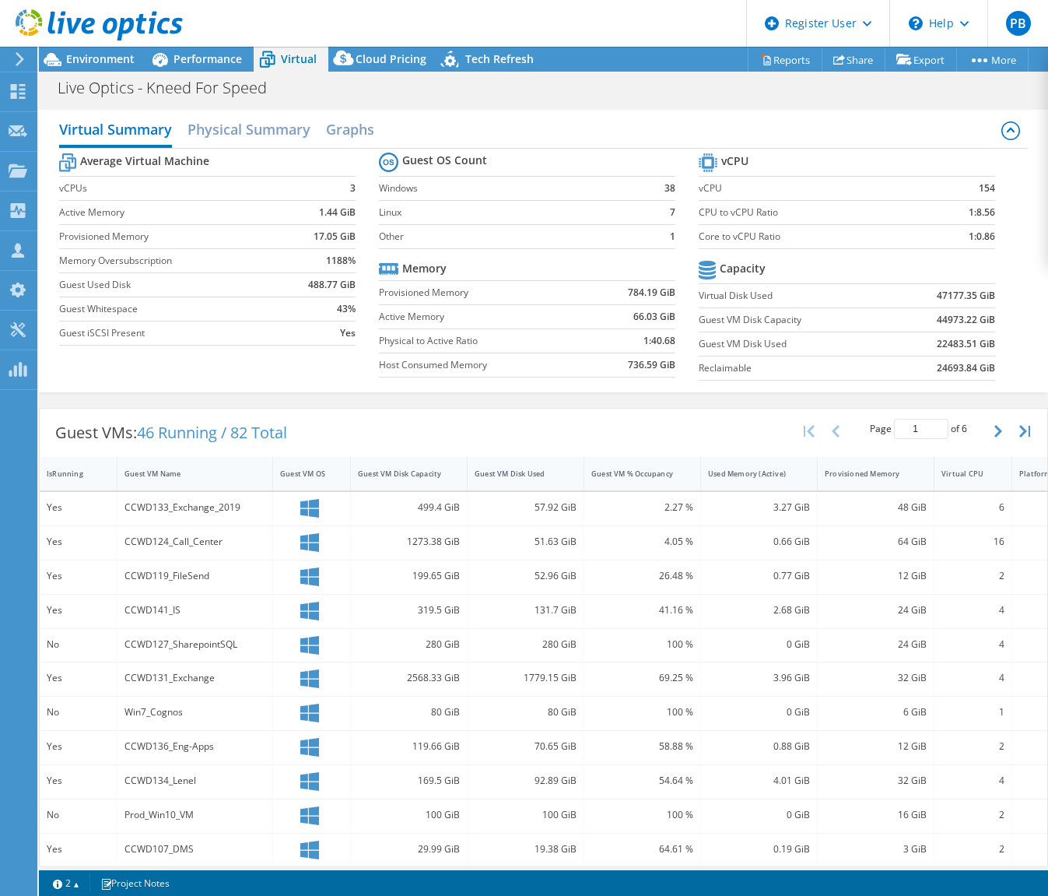
click at [865, 205] on label "CPU to vCPU Ratio" at bounding box center [813, 213] width 229 height 16
click at [328, 128] on h2 "Graphs" at bounding box center [350, 131] width 48 height 34
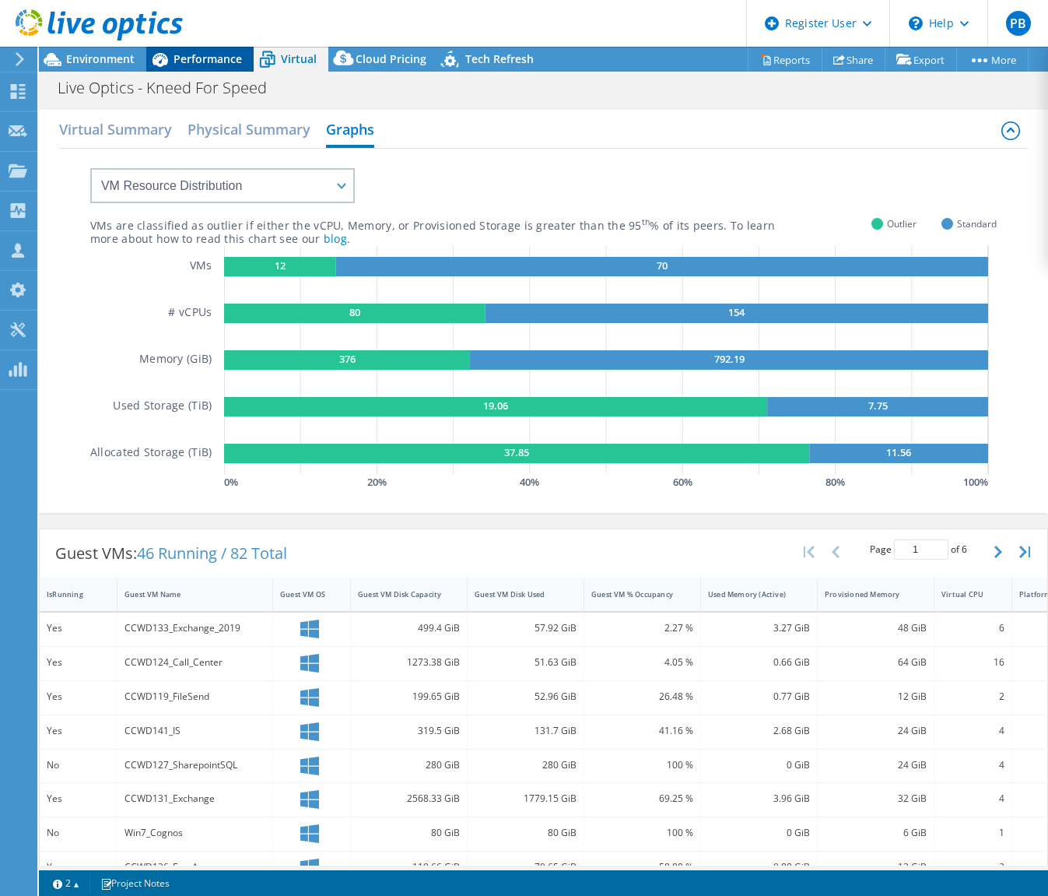
click at [214, 64] on span "Performance" at bounding box center [208, 58] width 68 height 15
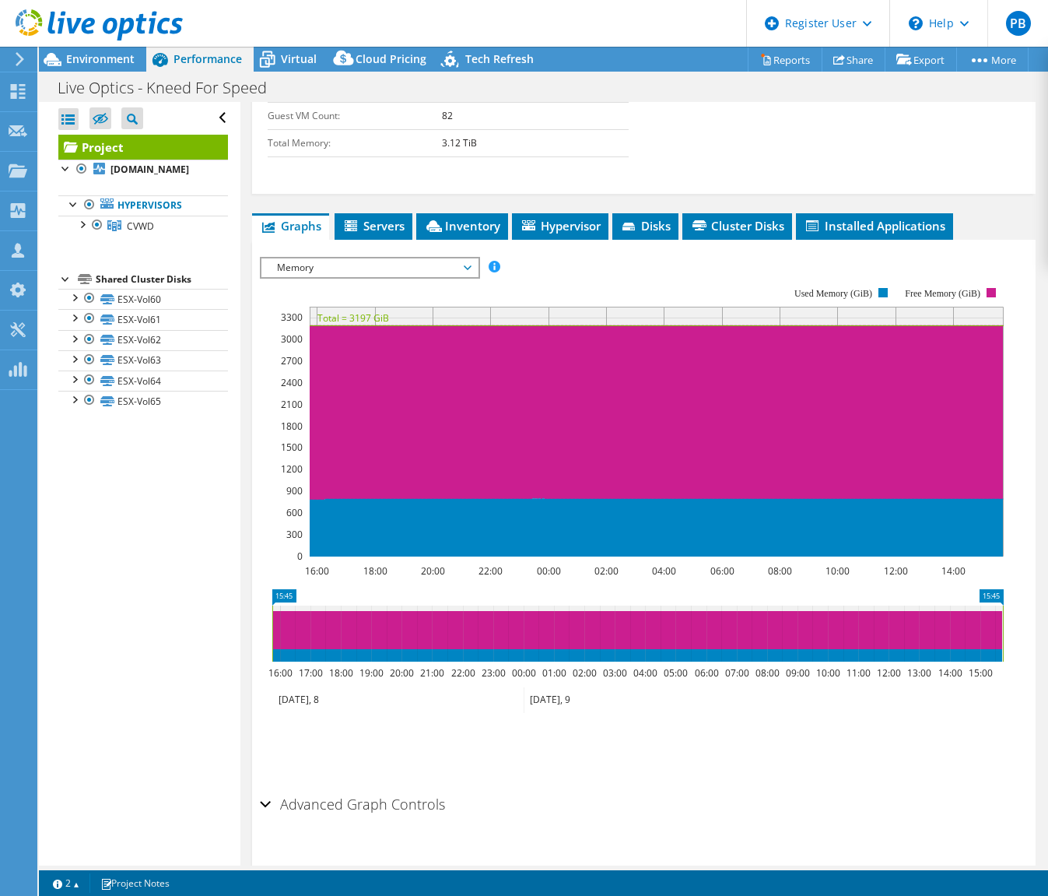
scroll to position [769, 0]
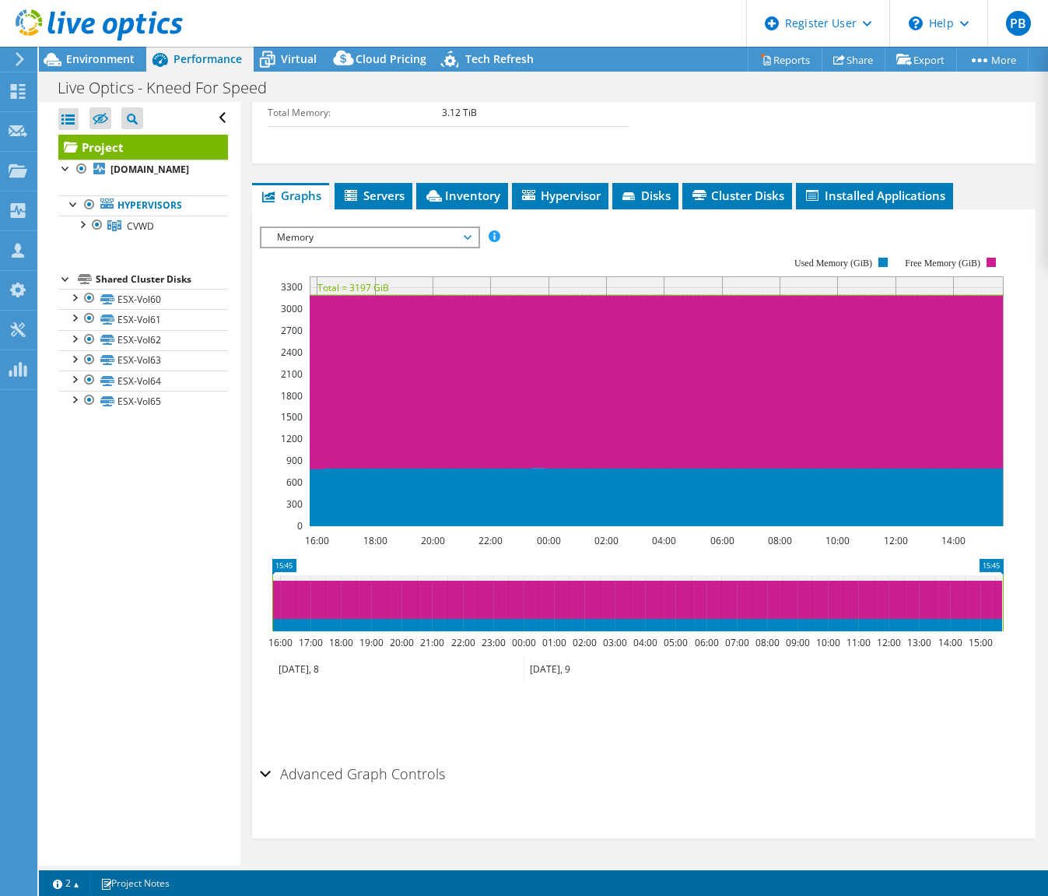
click at [335, 765] on h2 "Advanced Graph Controls" at bounding box center [352, 773] width 185 height 31
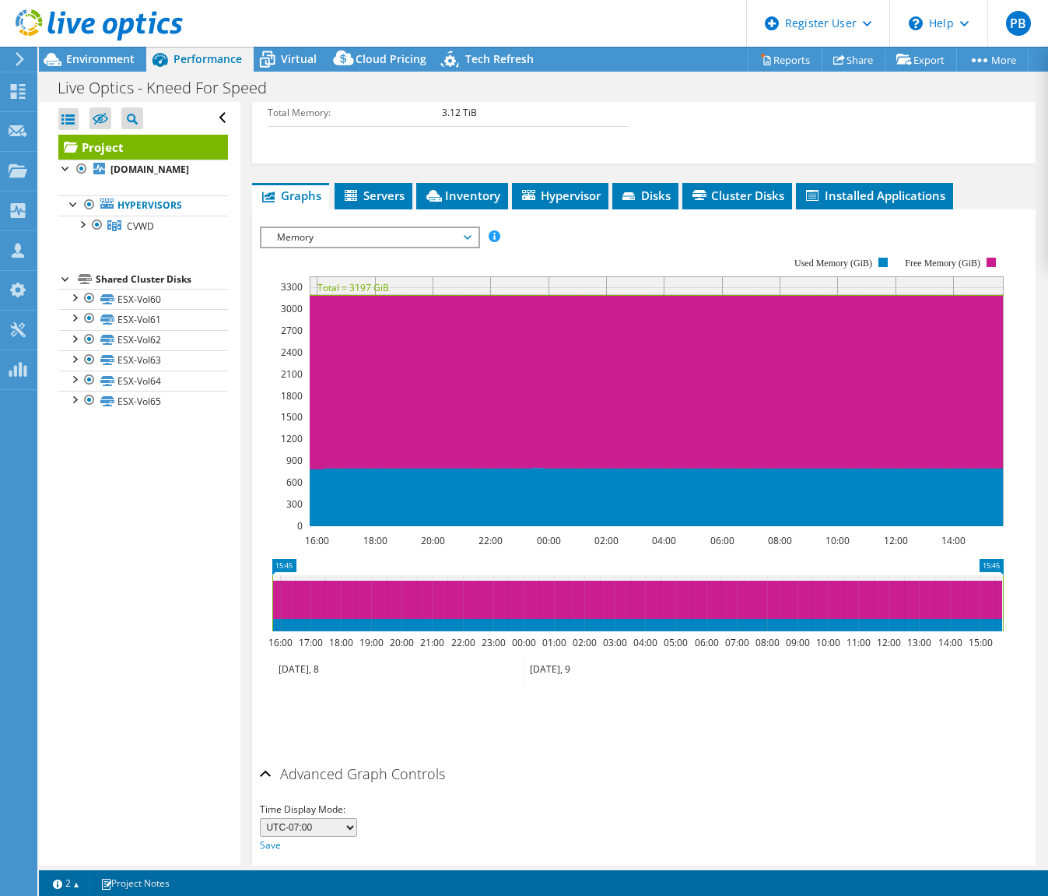
click at [314, 228] on span "Memory" at bounding box center [369, 237] width 200 height 19
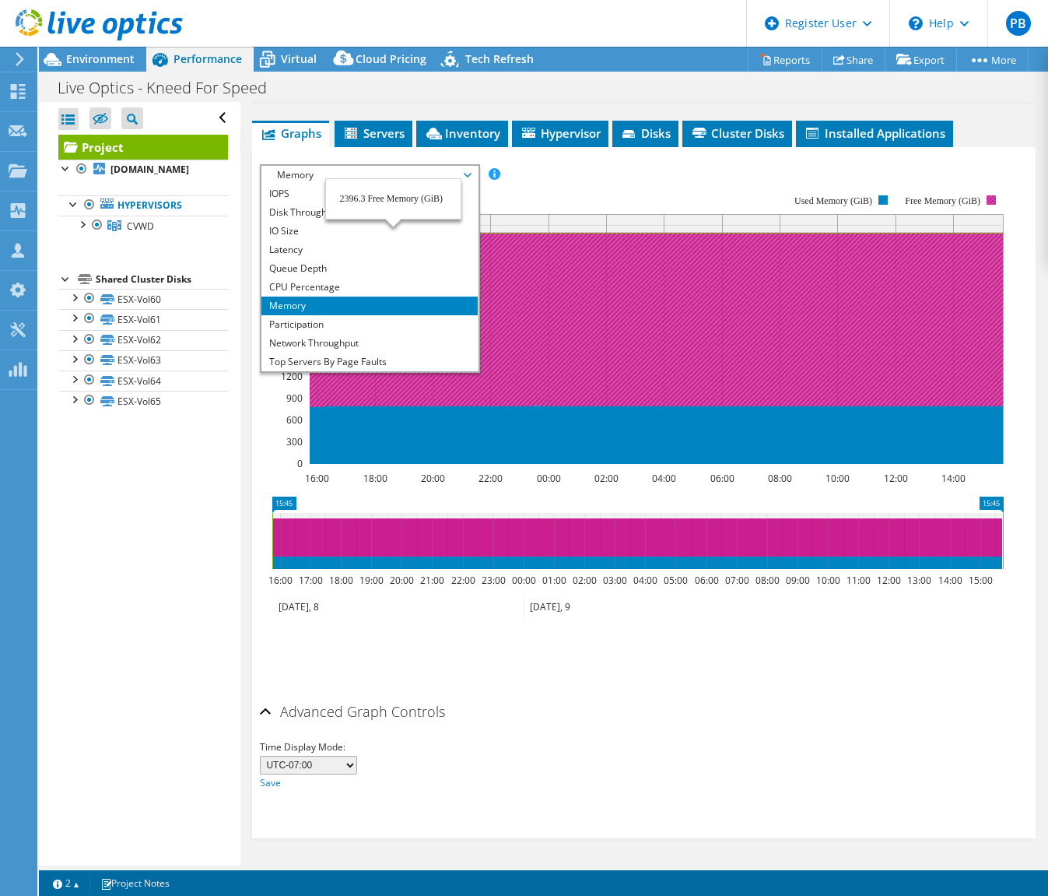
scroll to position [56, 0]
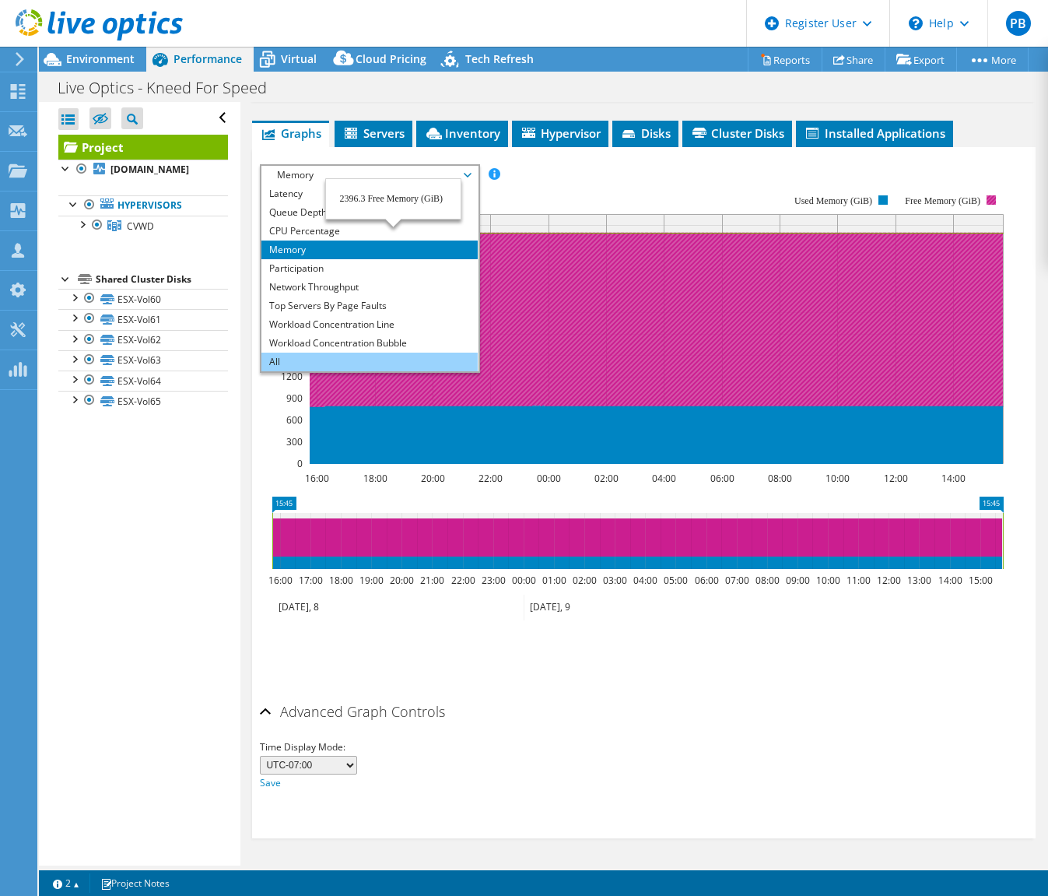
click at [396, 359] on li "All" at bounding box center [369, 362] width 216 height 19
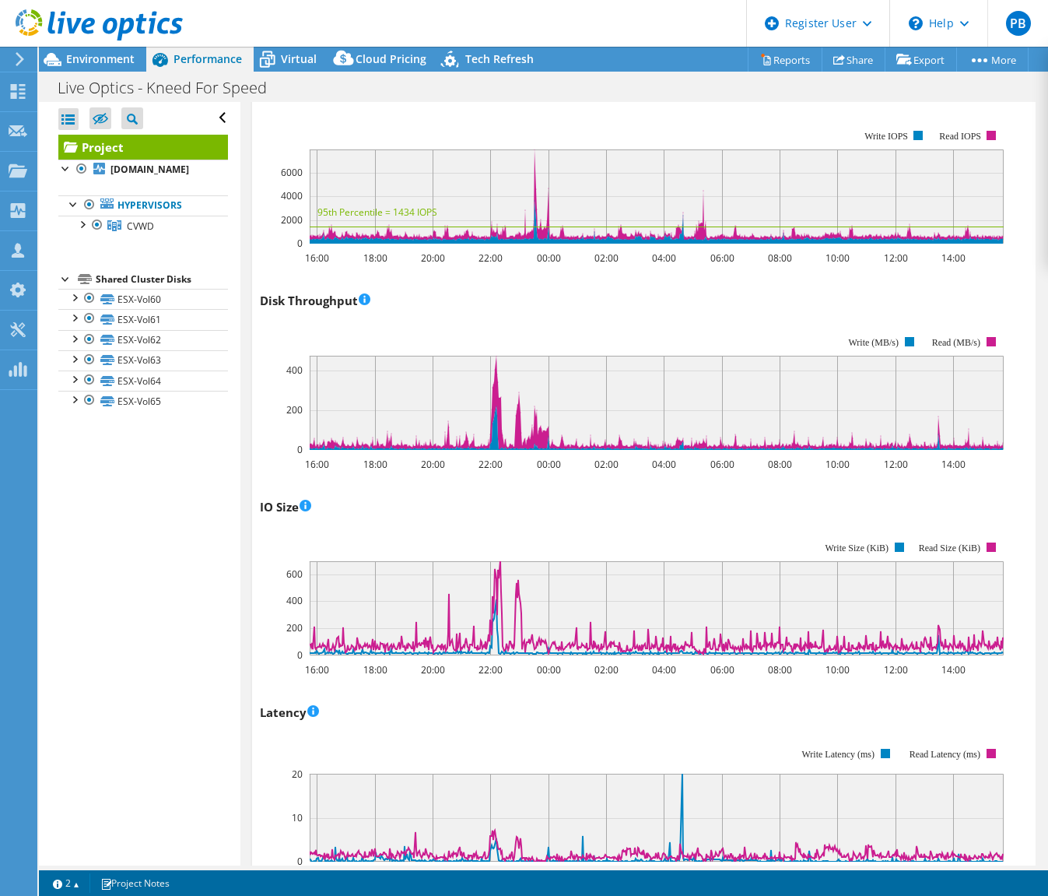
scroll to position [977, 0]
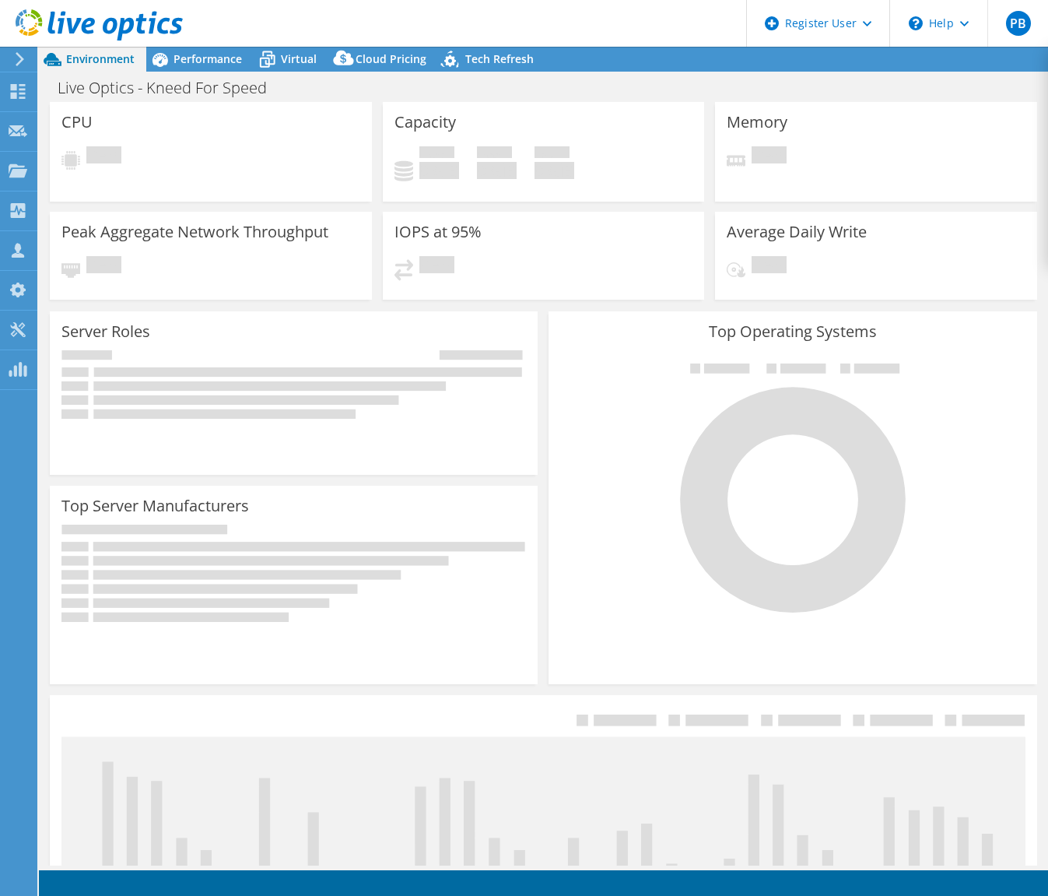
select select "USEast"
select select "USD"
